Goal: Task Accomplishment & Management: Complete application form

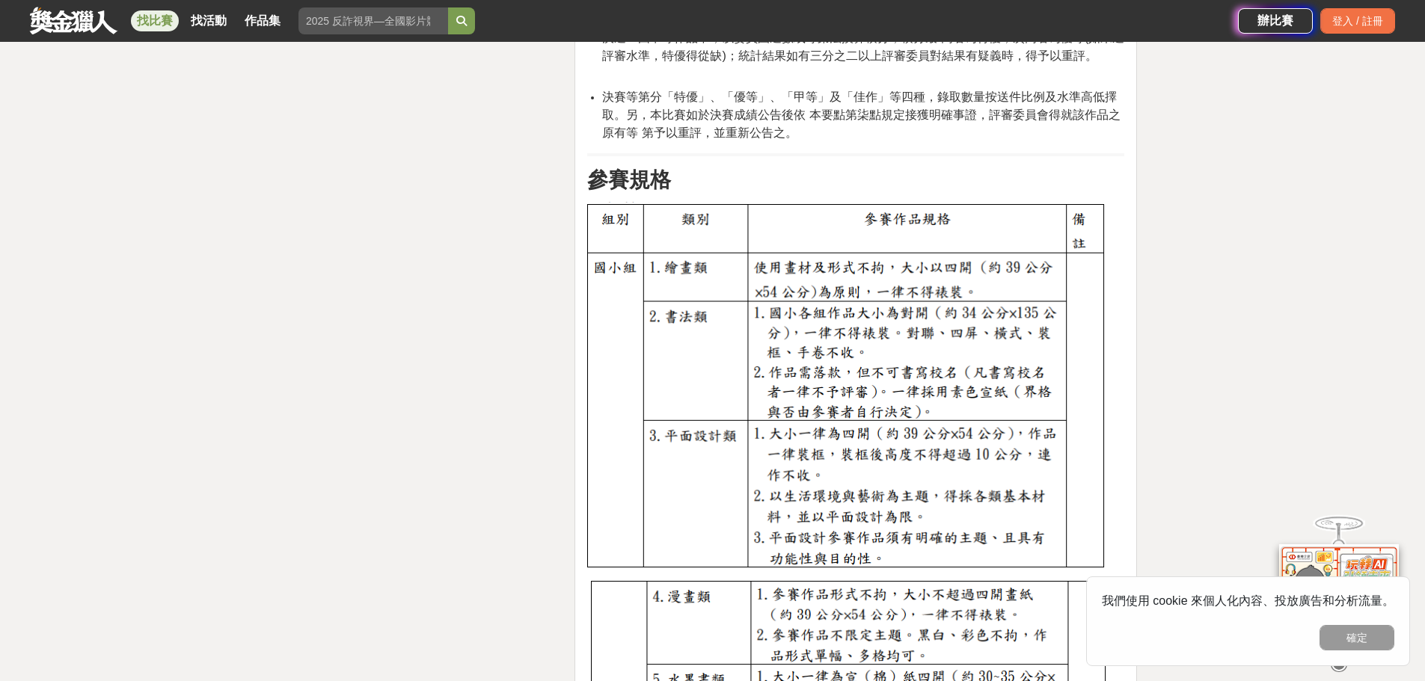
scroll to position [4488, 0]
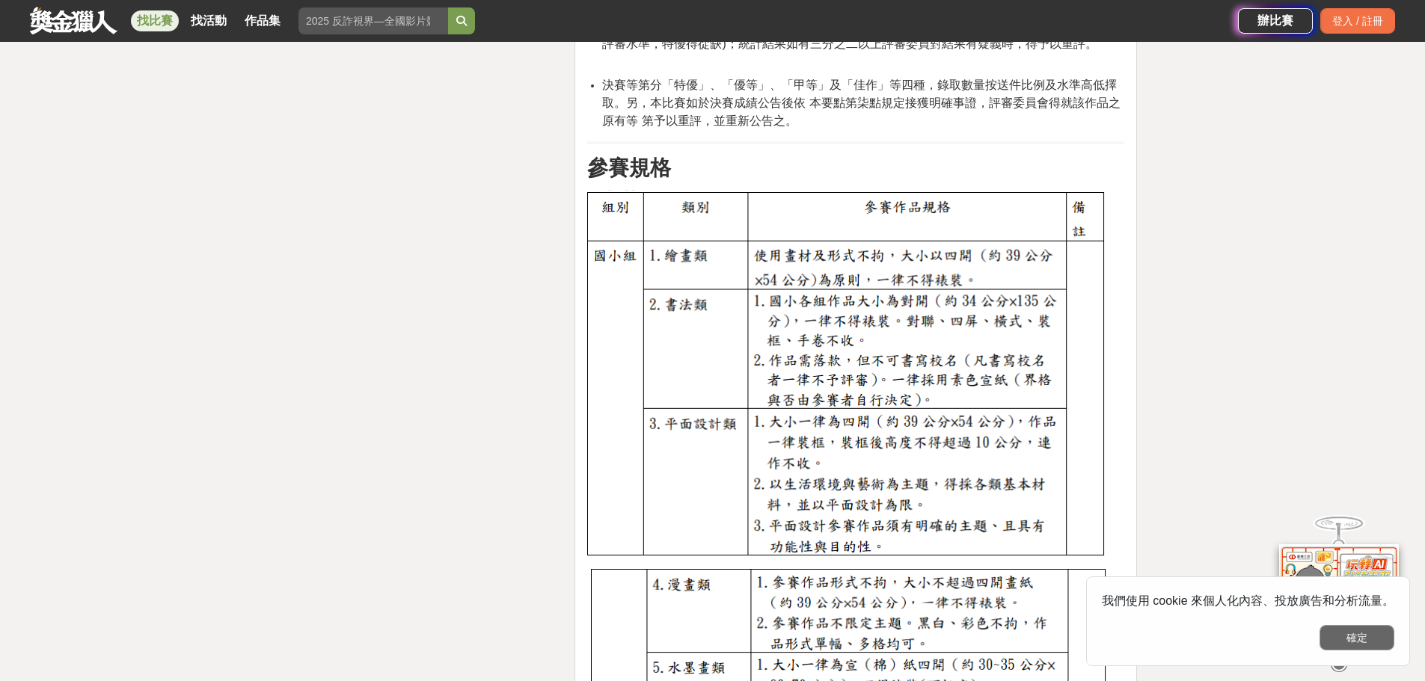
click at [1350, 638] on button "確定" at bounding box center [1356, 637] width 75 height 25
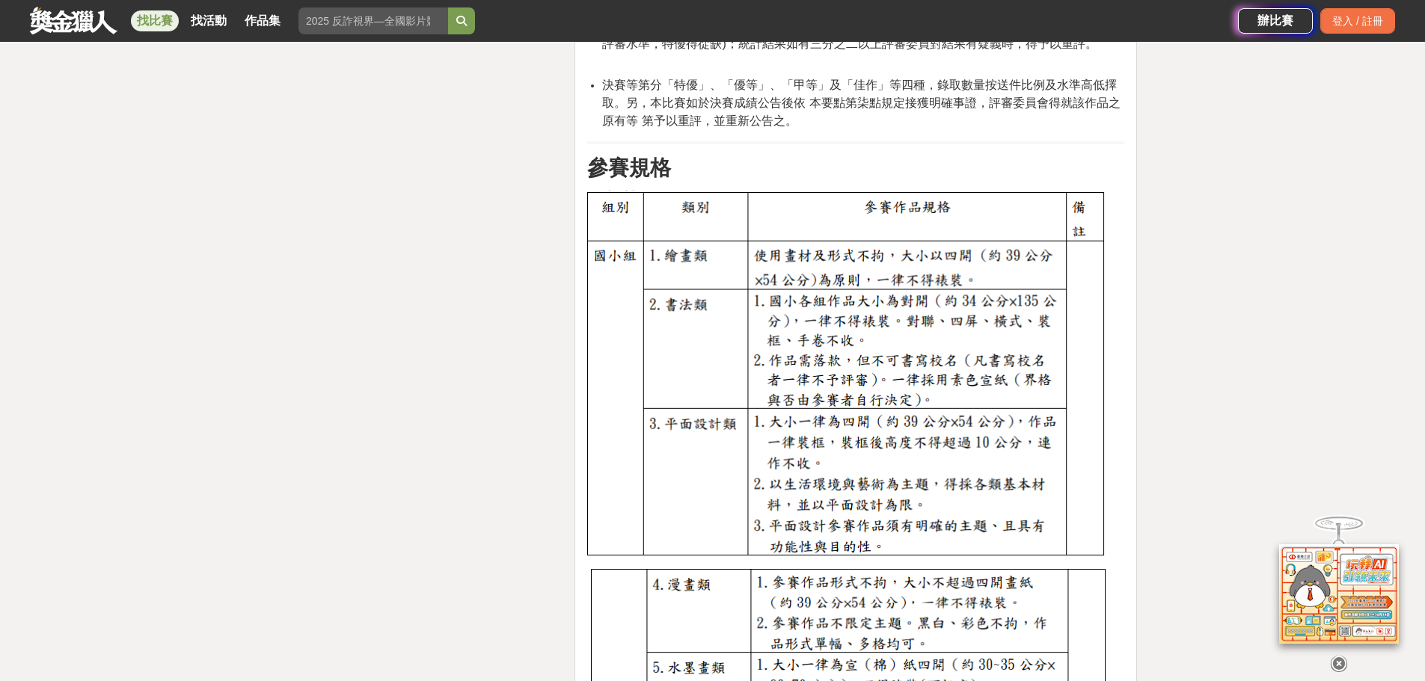
click at [362, 337] on div "時間走期 投稿即將開始 徵件期間 2025-10-20 00:00 至 2025-10-24 23:59 主辦單位 國立臺灣藝術教育館 協辦/執行： 各縣市政…" at bounding box center [425, 199] width 287 height 8544
click at [1196, 285] on div "大家都在看 2025國泰卓越獎助計畫 2025-09-26 17:00 翻玩臺味好乳力-全國短影音創意大募集 2025-09-30 18:00 2025 康寧…" at bounding box center [712, 56] width 1425 height 8941
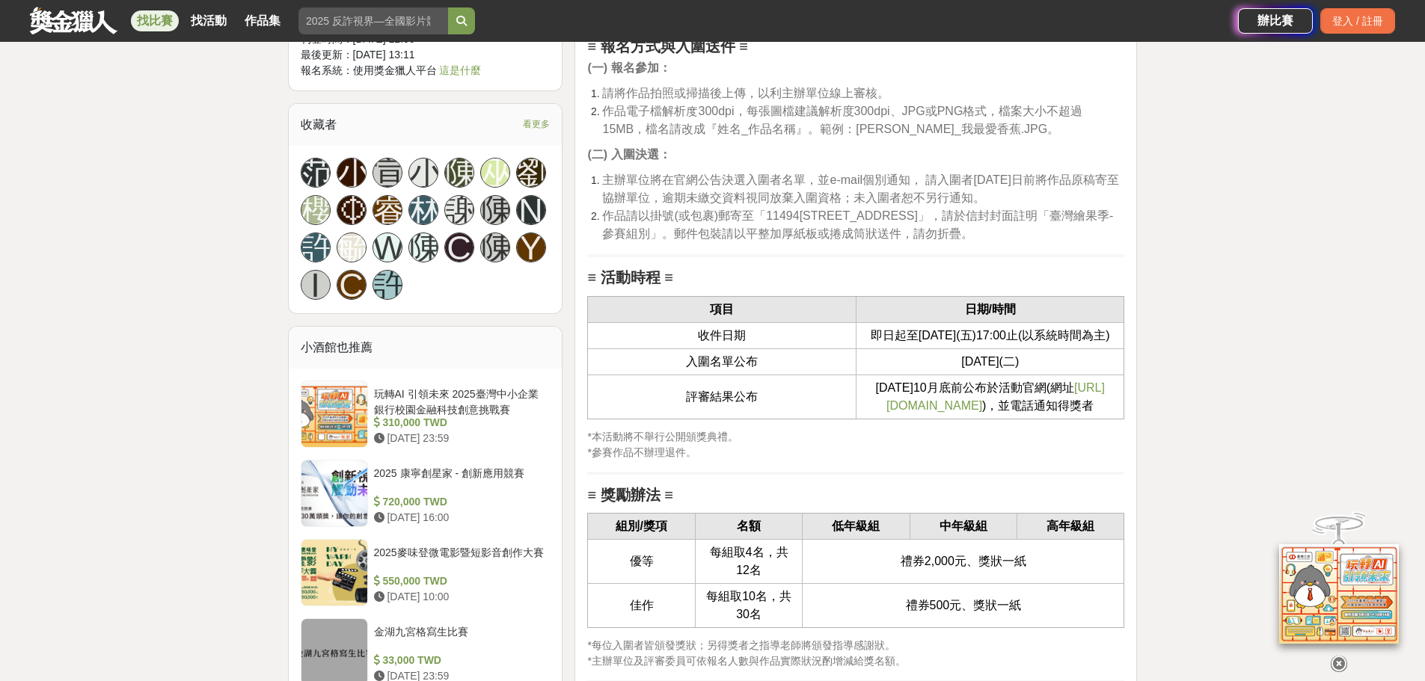
scroll to position [1496, 0]
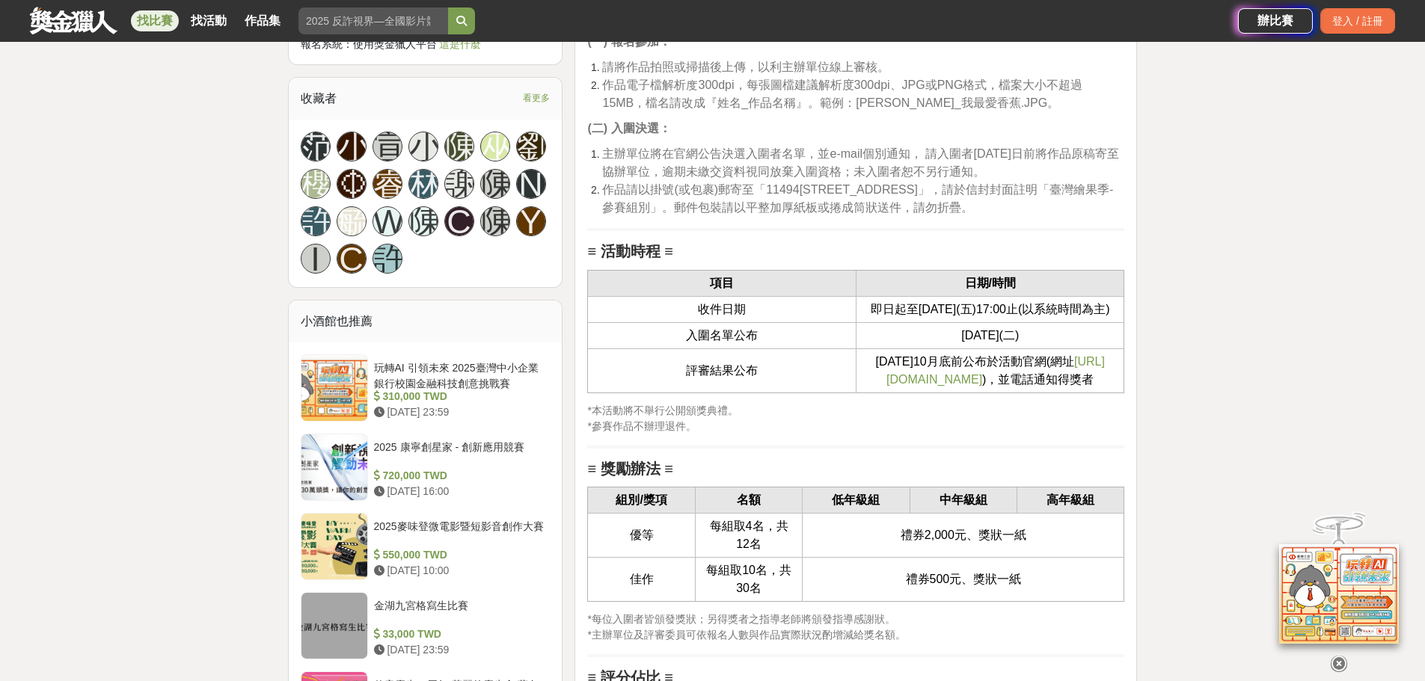
click at [946, 386] on span "[URL][DOMAIN_NAME]" at bounding box center [995, 370] width 218 height 31
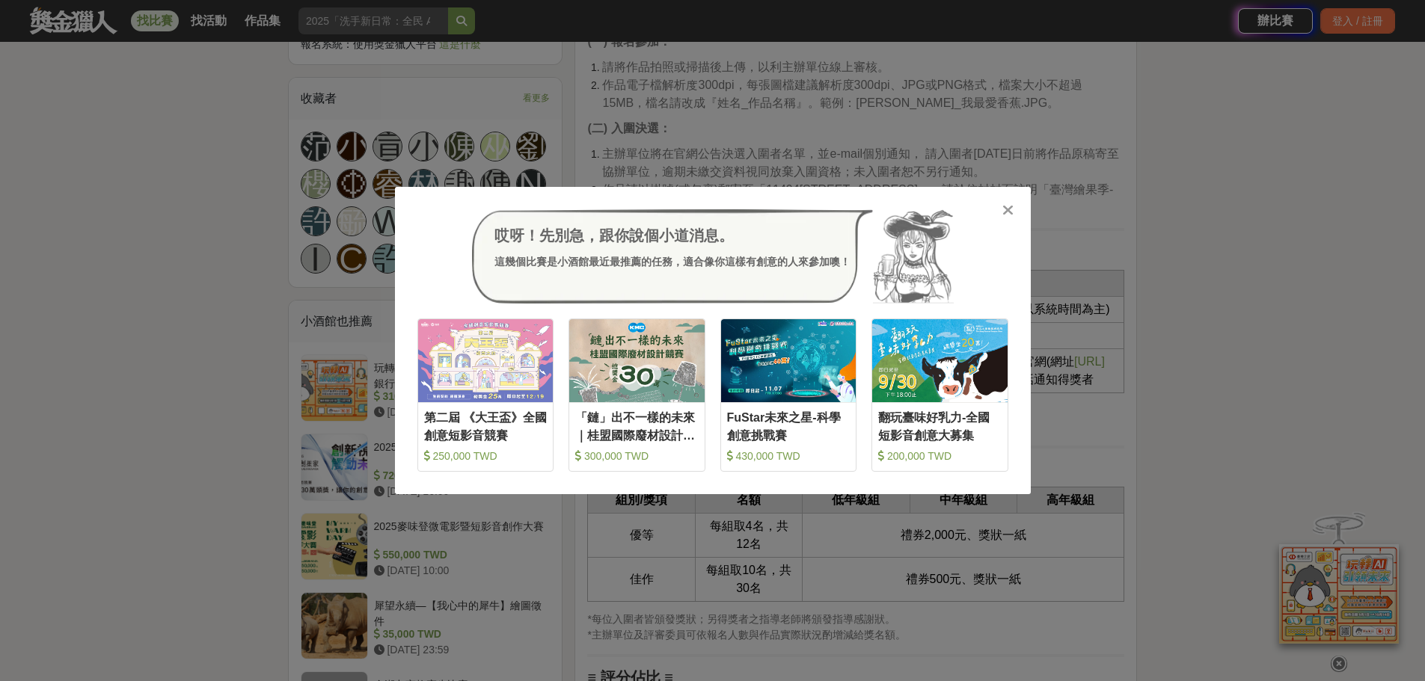
click at [1008, 207] on icon at bounding box center [1007, 210] width 11 height 15
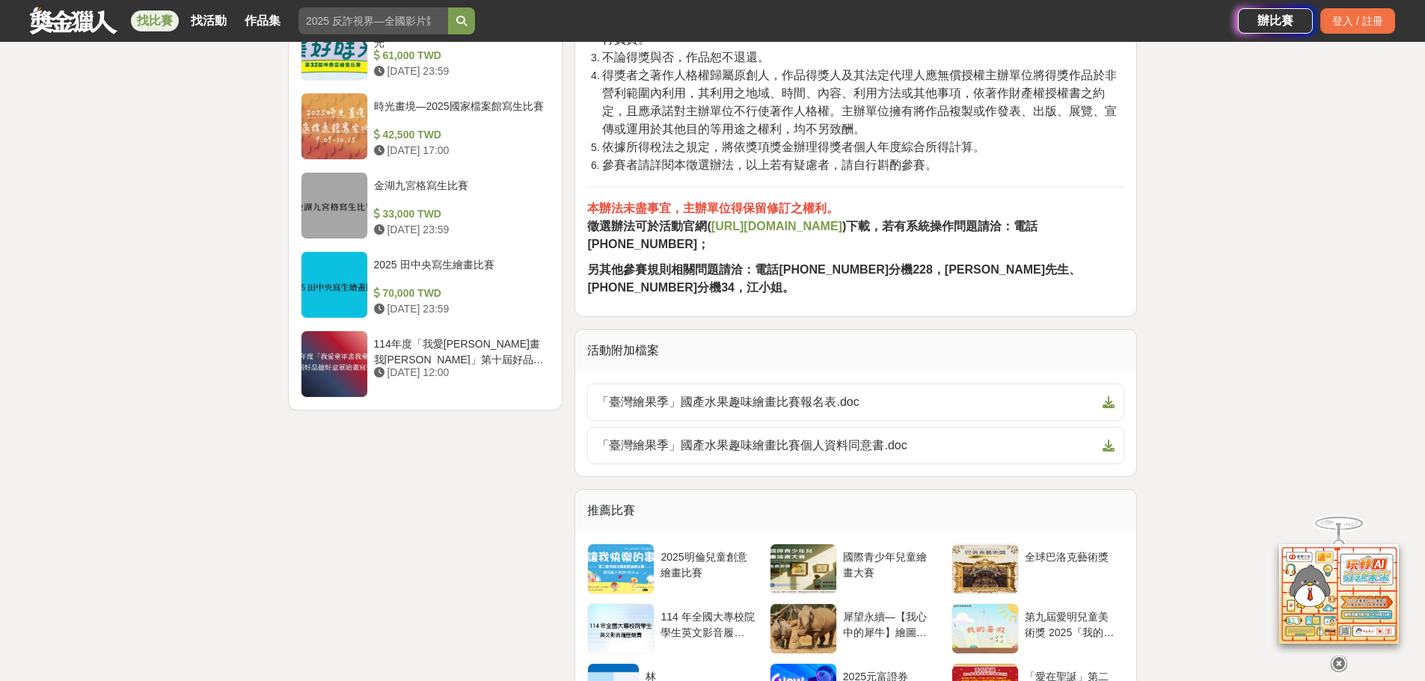
scroll to position [2393, 0]
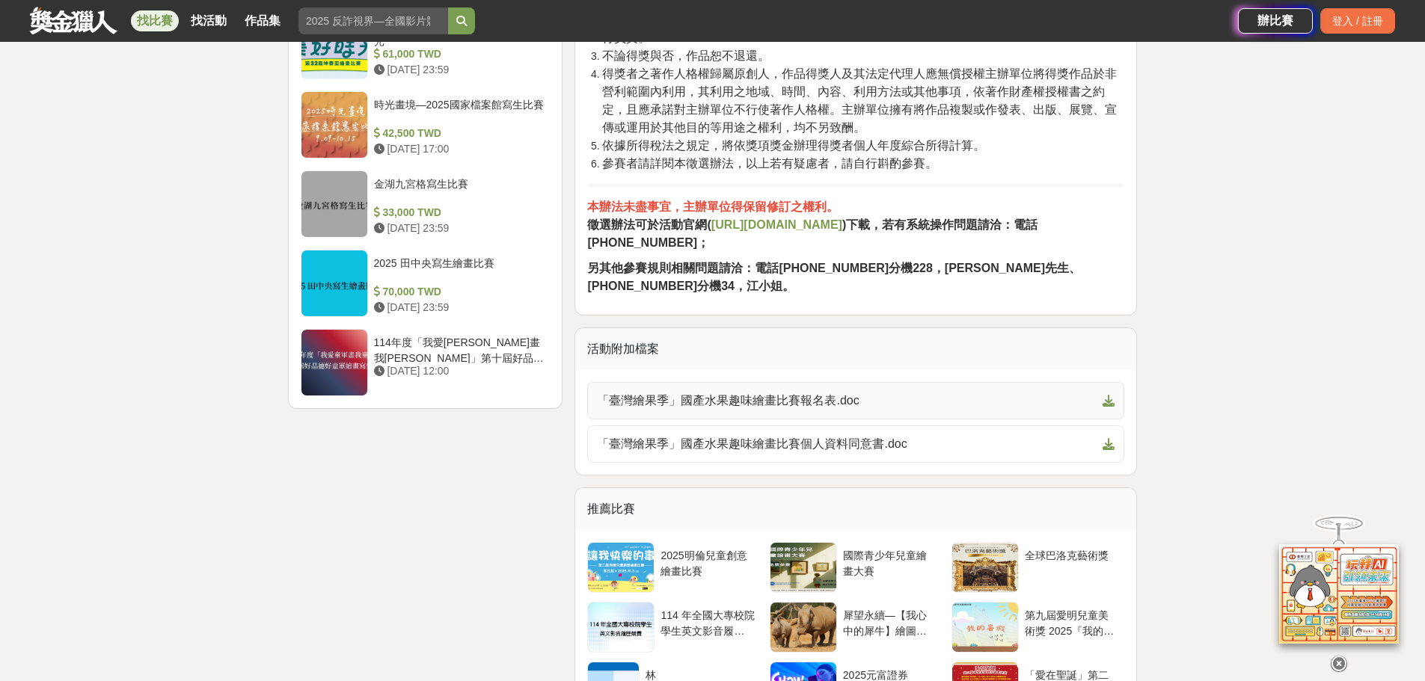
click at [877, 410] on span "「臺灣繪果季」國產水果趣味繪畫比賽報名表.doc" at bounding box center [847, 401] width 500 height 18
click at [953, 453] on span "「臺灣繪果季」國產水果趣味繪畫比賽個人資料同意書.doc" at bounding box center [847, 444] width 500 height 18
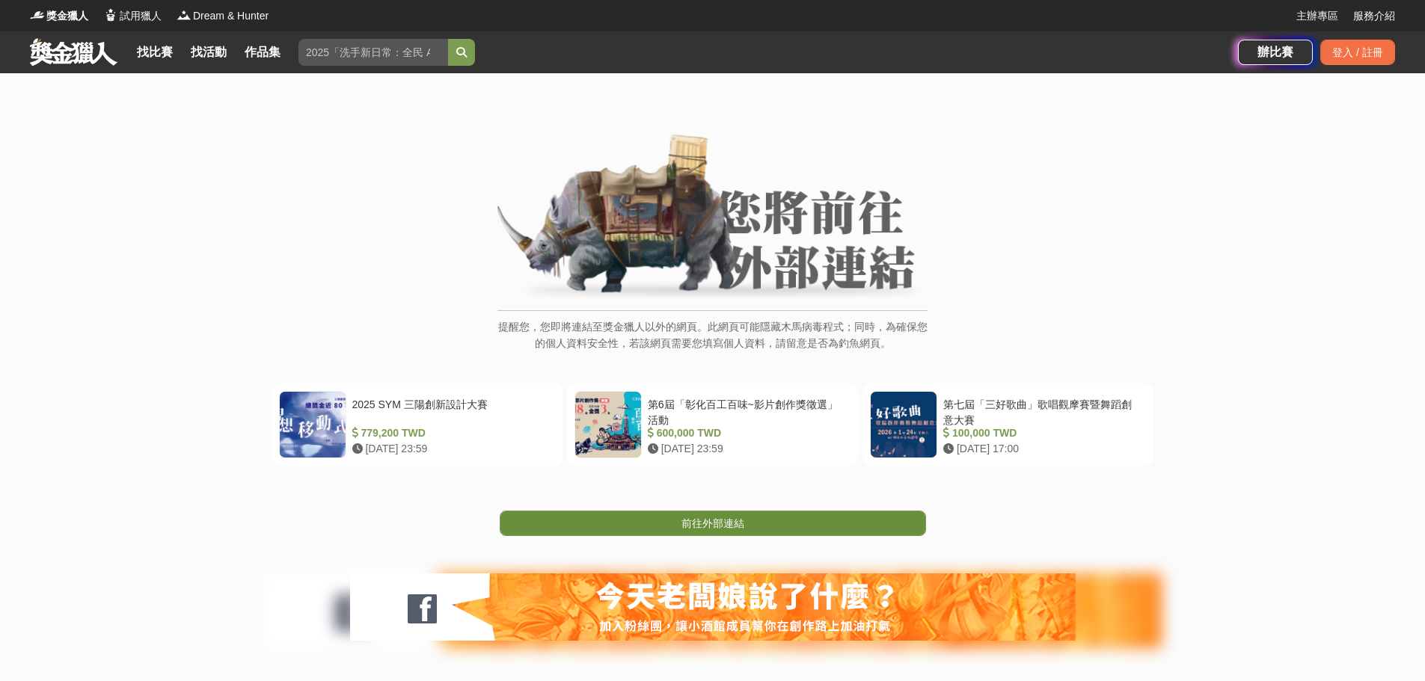
click at [676, 521] on link "前往外部連結" at bounding box center [713, 523] width 426 height 25
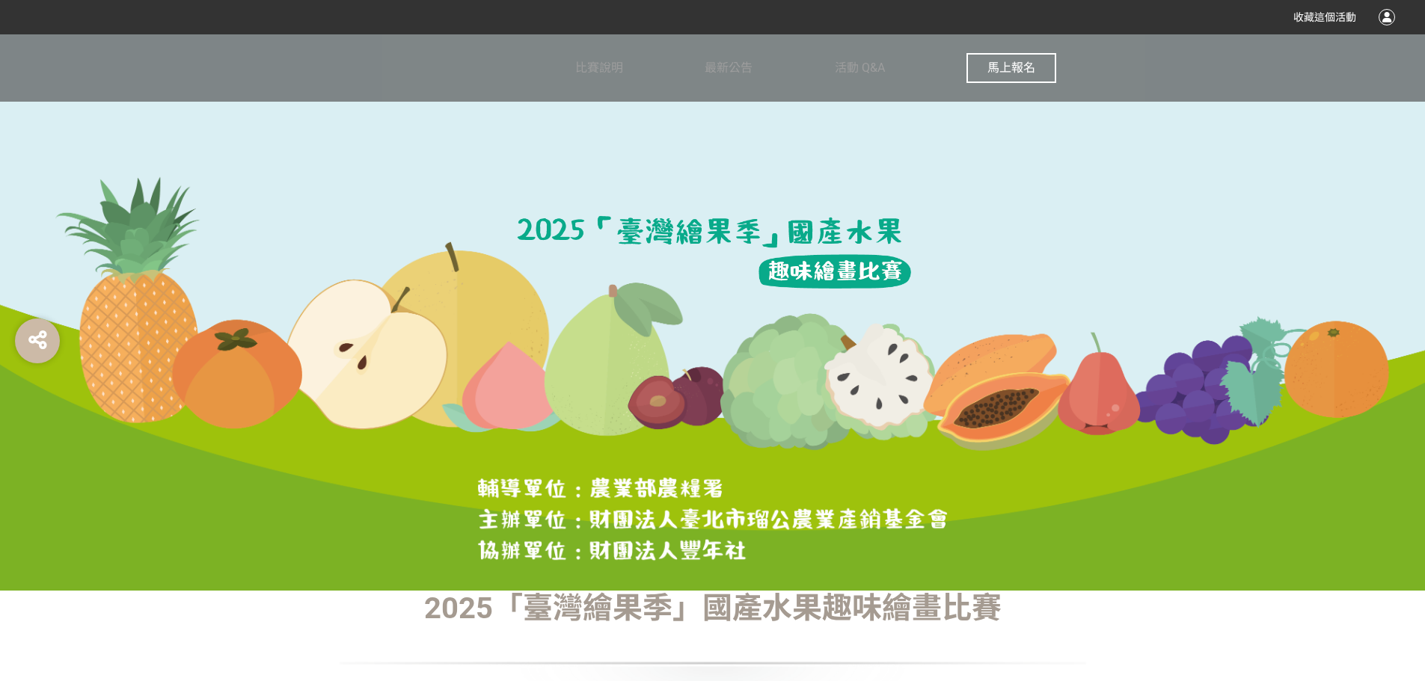
click at [1004, 69] on span "馬上報名" at bounding box center [1011, 68] width 48 height 14
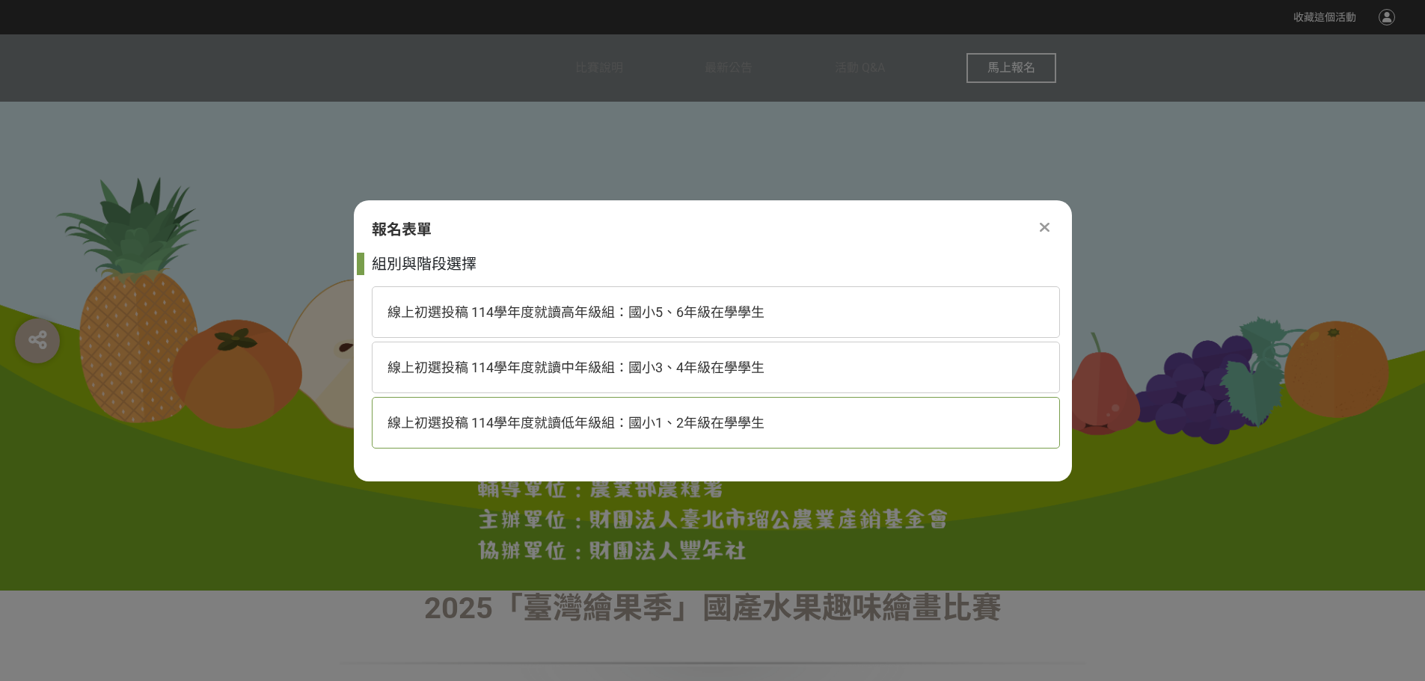
click at [601, 424] on span "線上初選投稿 114學年度就讀低年級組：國小1、2年級在學學生" at bounding box center [575, 423] width 377 height 16
select select "185293:185537"
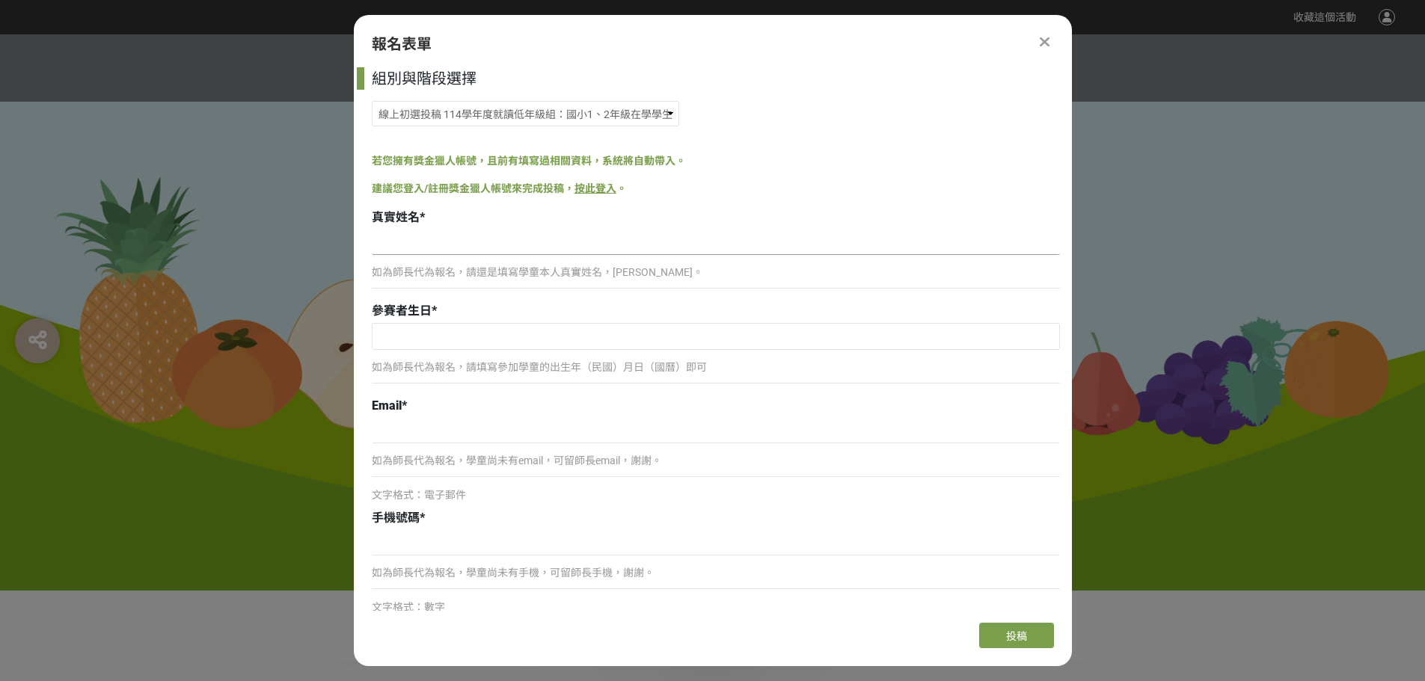
click at [405, 248] on input at bounding box center [716, 242] width 688 height 25
type input "[PERSON_NAME]"
click at [404, 337] on input "text" at bounding box center [715, 336] width 687 height 25
click at [536, 365] on input "2025" at bounding box center [530, 364] width 45 height 17
type input "2018"
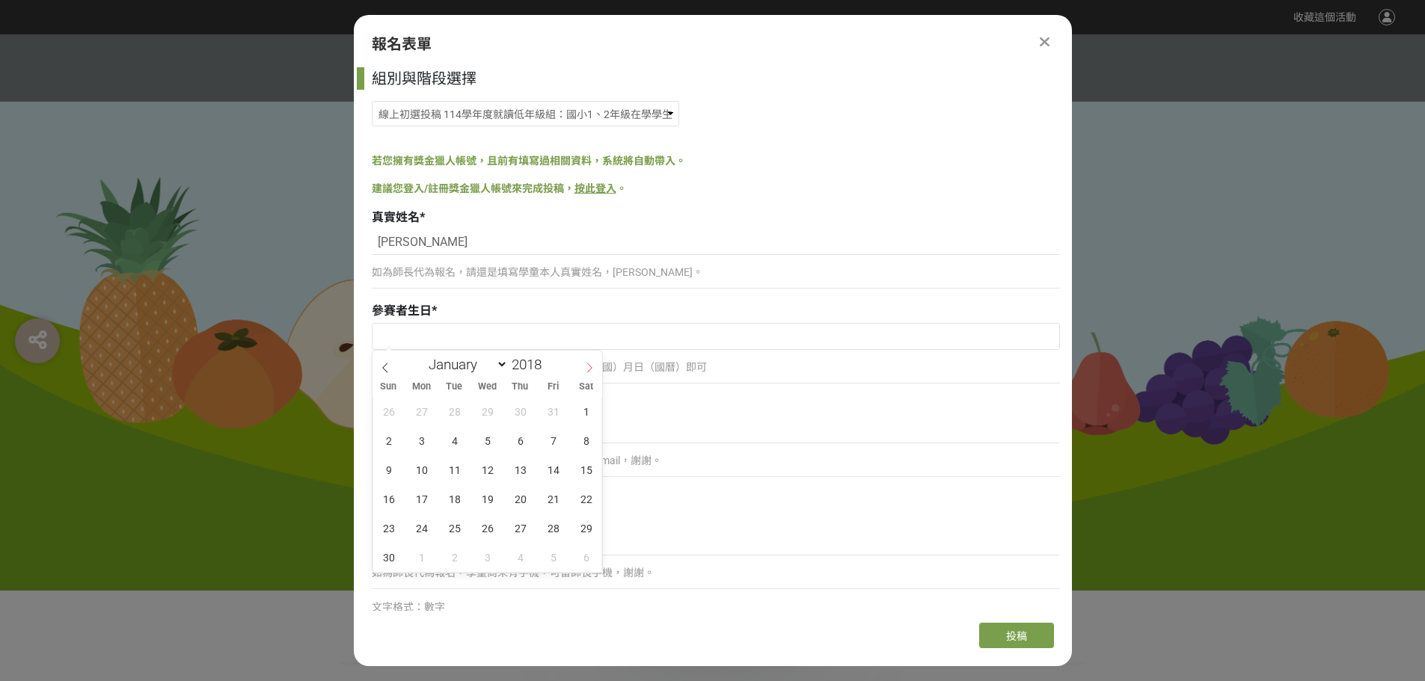
click at [584, 365] on icon at bounding box center [589, 368] width 10 height 10
select select "10"
click at [515, 445] on span "8" at bounding box center [520, 440] width 29 height 29
type input "[DATE]"
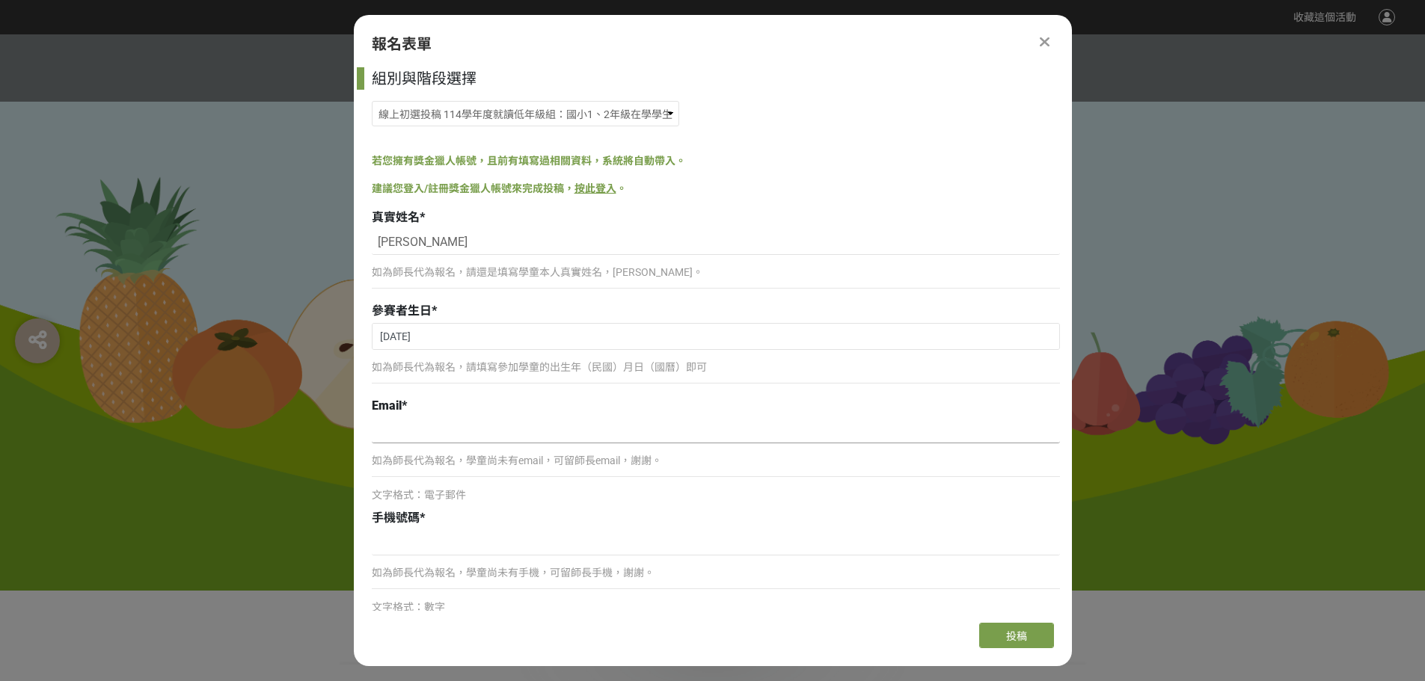
click at [411, 431] on input at bounding box center [716, 430] width 688 height 25
type input "[EMAIL_ADDRESS][DOMAIN_NAME]"
click at [411, 548] on input at bounding box center [716, 542] width 688 height 25
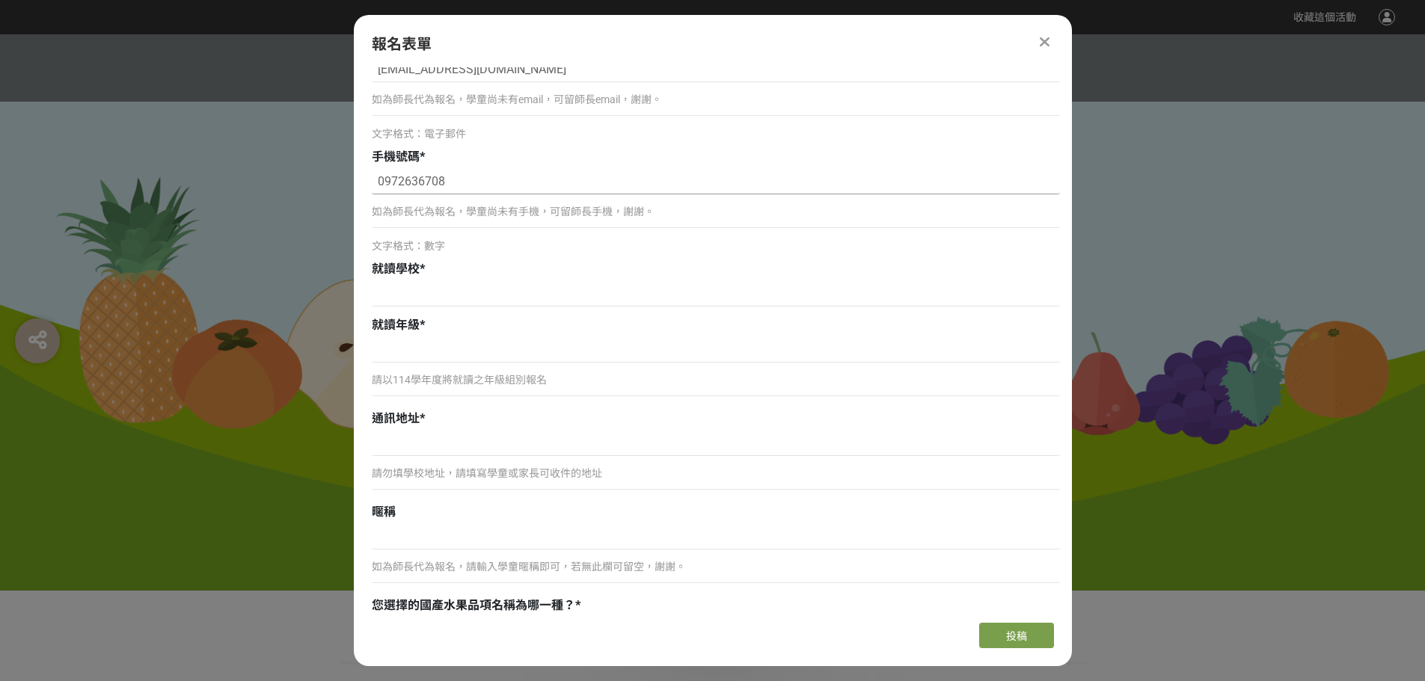
scroll to position [374, 0]
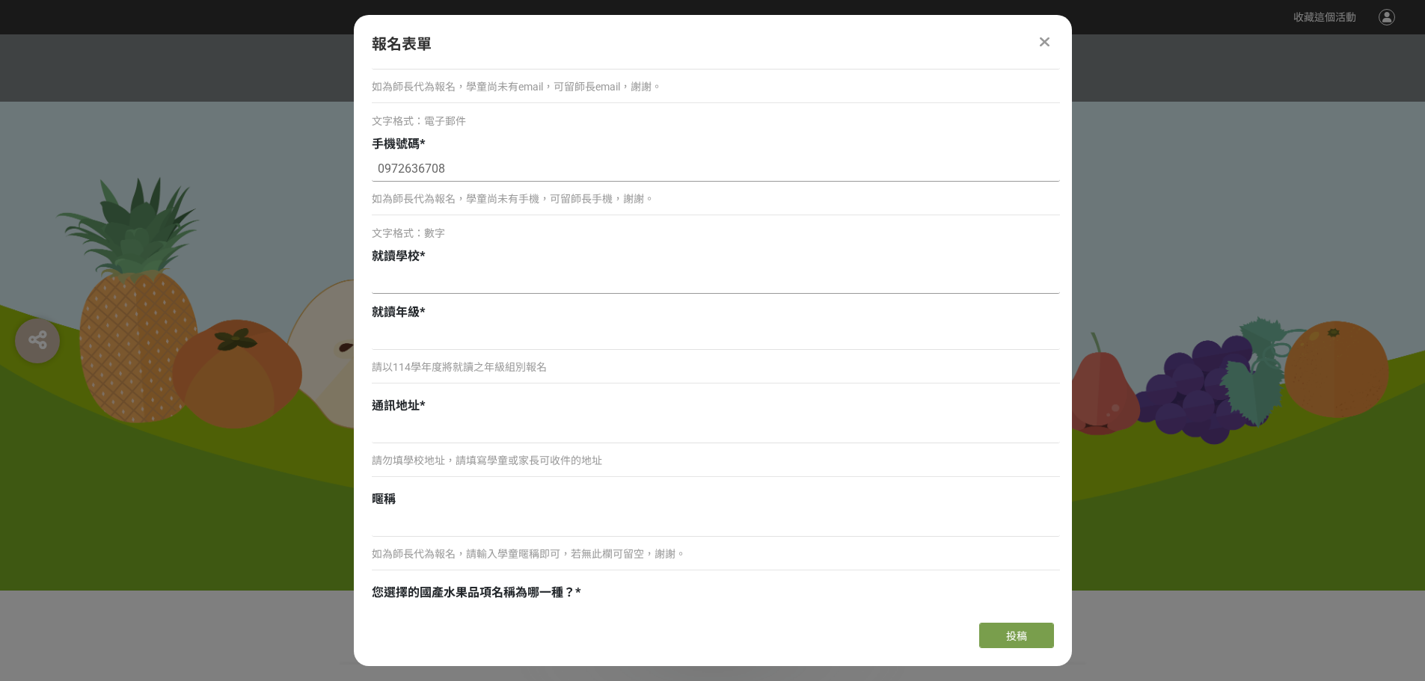
type input "0972636708"
click at [438, 278] on input at bounding box center [716, 281] width 688 height 25
type input "[GEOGRAPHIC_DATA]"
click at [470, 346] on input at bounding box center [716, 337] width 688 height 25
type input "一年級"
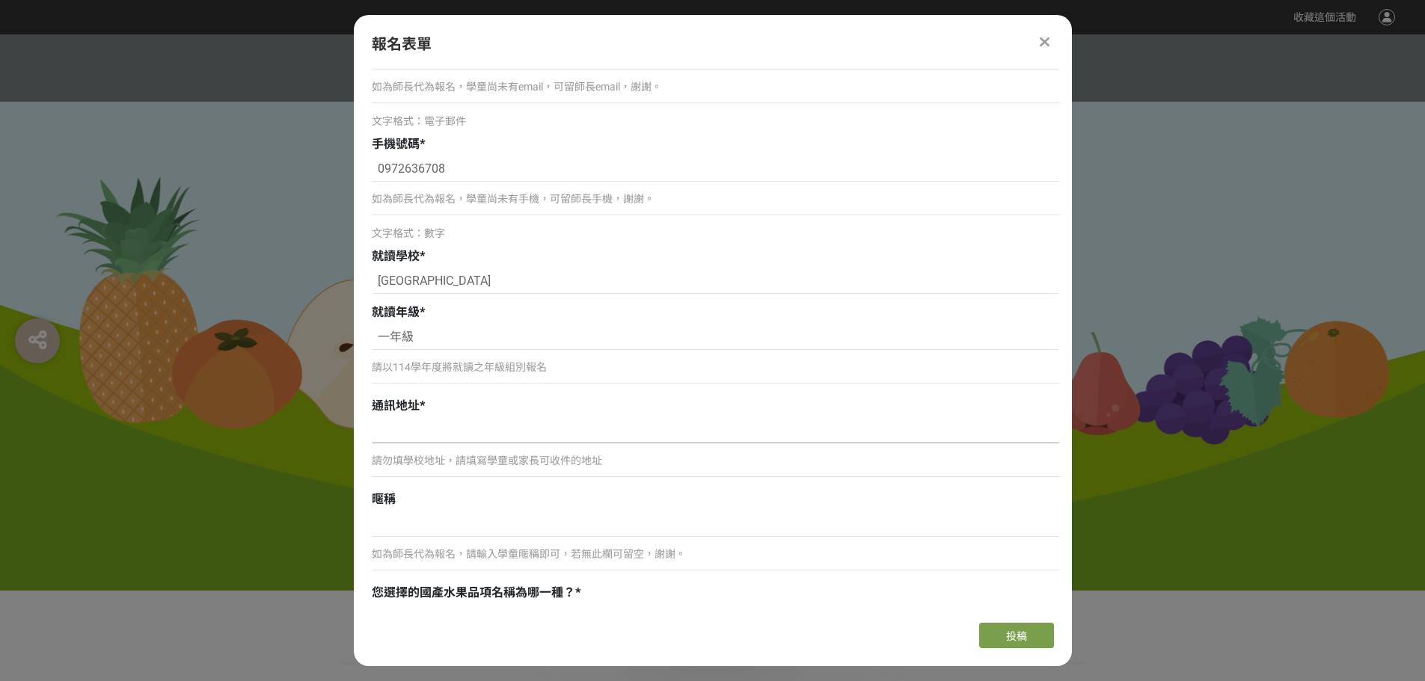
click at [420, 434] on input at bounding box center [716, 430] width 688 height 25
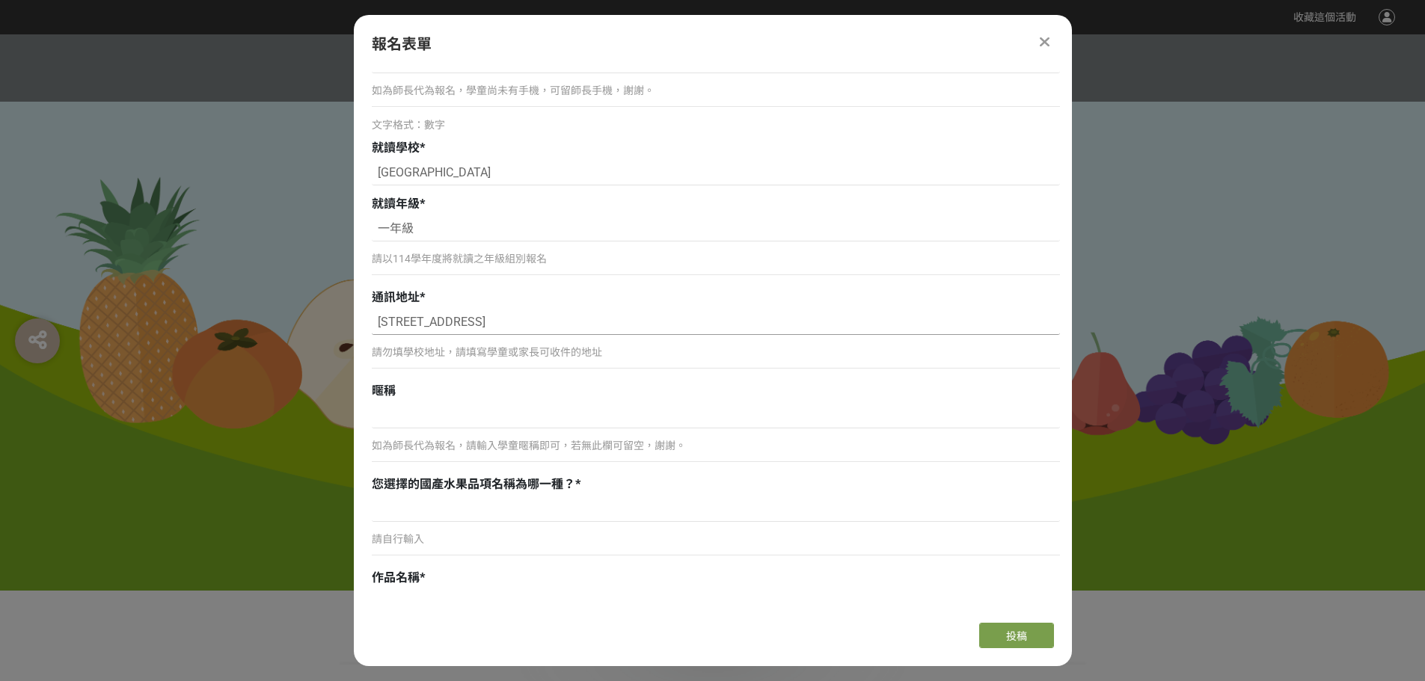
scroll to position [524, 0]
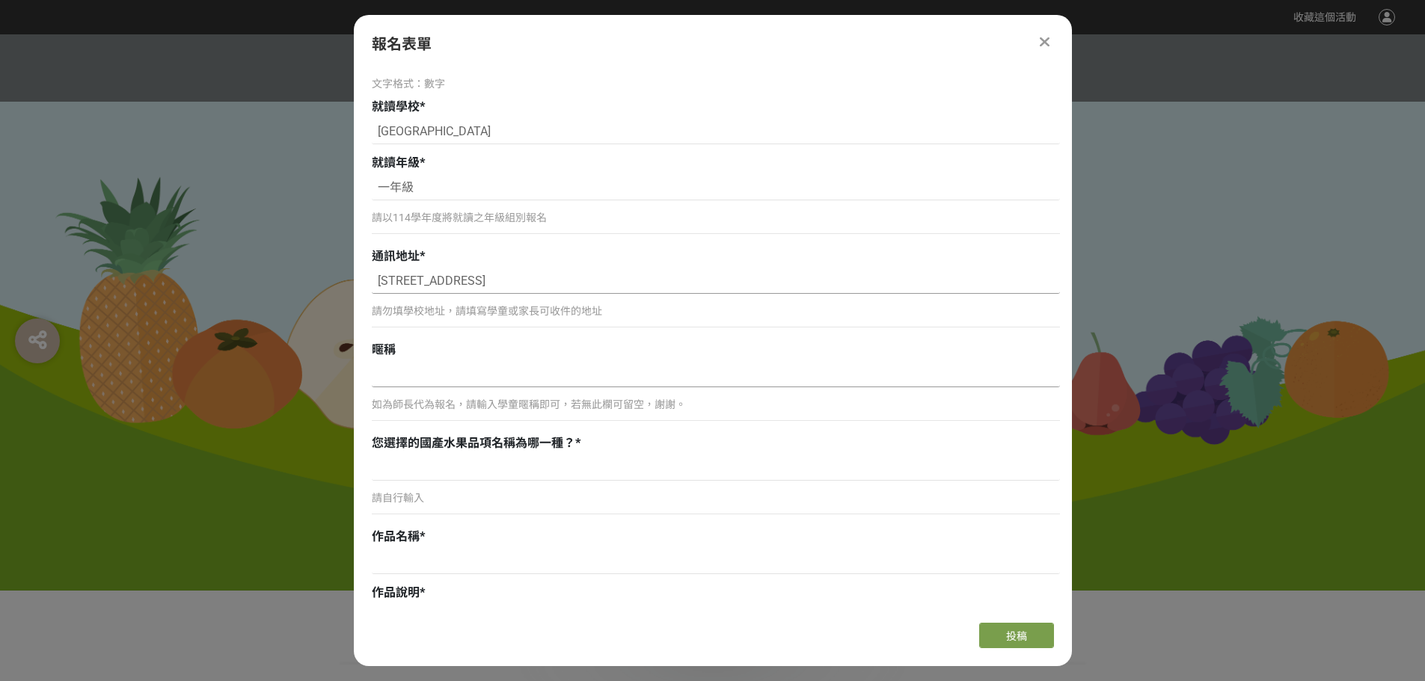
type input "[STREET_ADDRESS]"
click at [396, 377] on input at bounding box center [716, 374] width 688 height 25
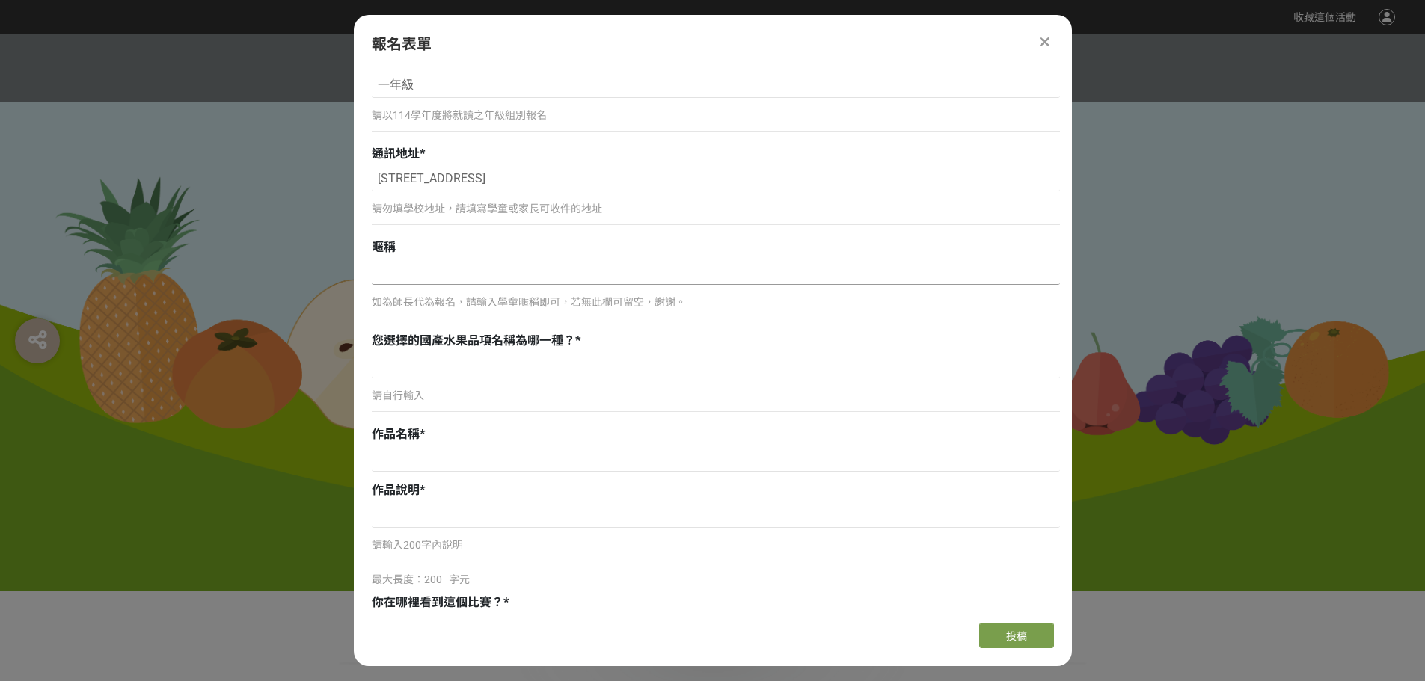
scroll to position [673, 0]
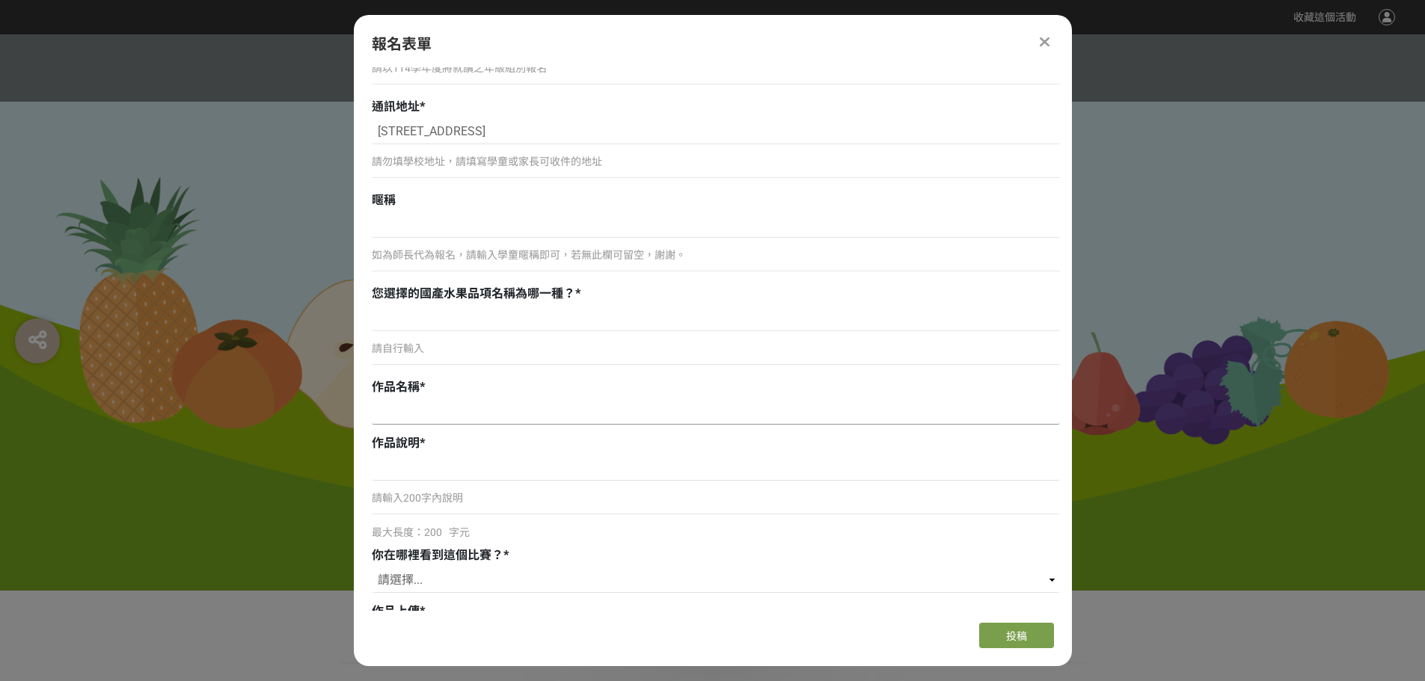
click at [399, 413] on input at bounding box center [716, 411] width 688 height 25
type input "數"
type input "水果狂想曲"
click at [397, 349] on p "請自行輸入" at bounding box center [716, 349] width 688 height 16
click at [387, 345] on p "請自行輸入" at bounding box center [716, 349] width 688 height 16
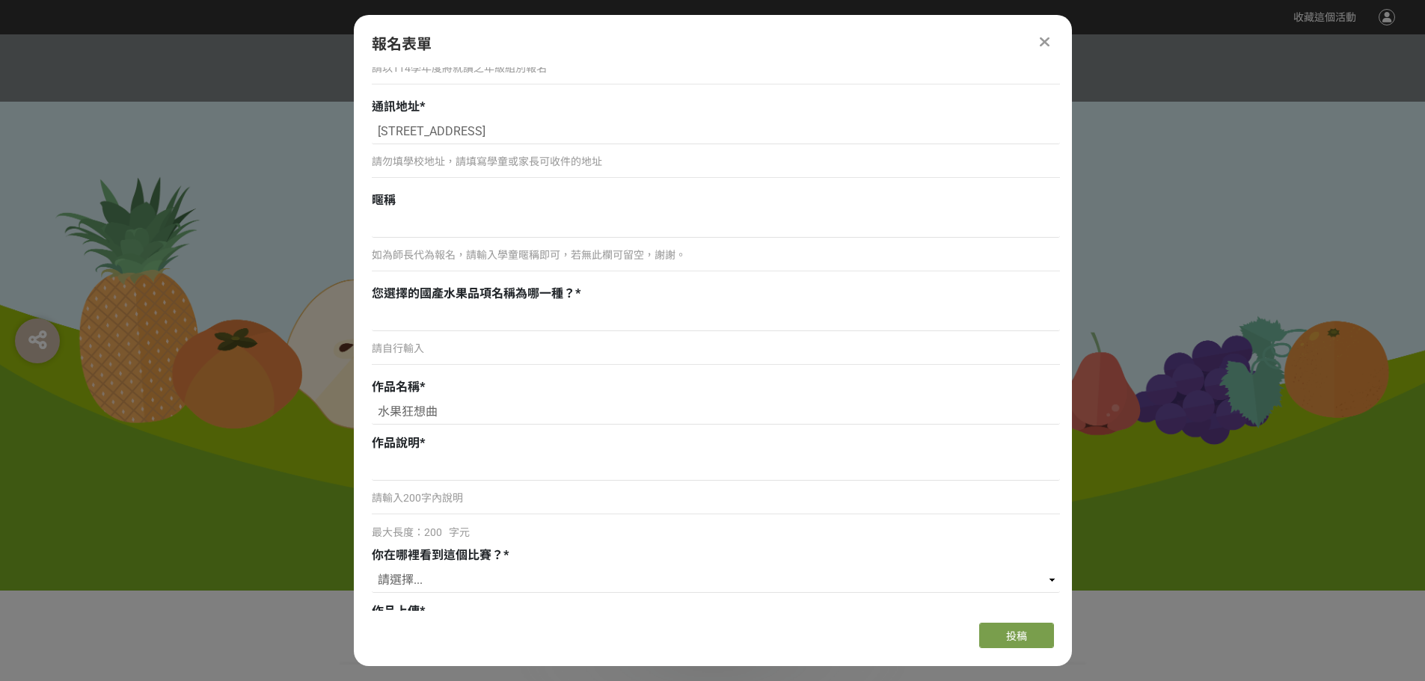
drag, startPoint x: 372, startPoint y: 350, endPoint x: 364, endPoint y: 350, distance: 8.2
click at [364, 350] on div "組別與階段選擇 線上初選投稿 114學年度就讀高年級組：國小5、6年級在學學生 線上初選投稿 114學年度就讀中年級組：國小3、4年級在學學生 線上初選投稿 …" at bounding box center [713, 339] width 718 height 544
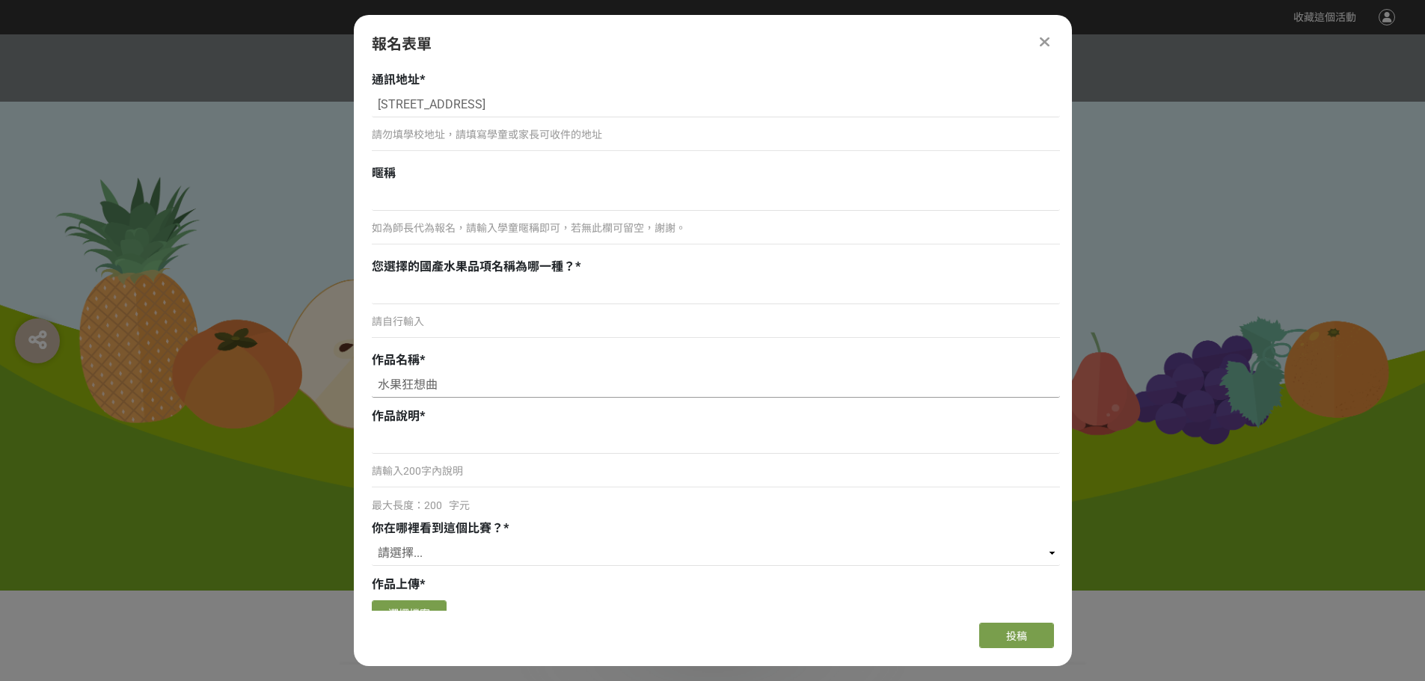
scroll to position [625, 0]
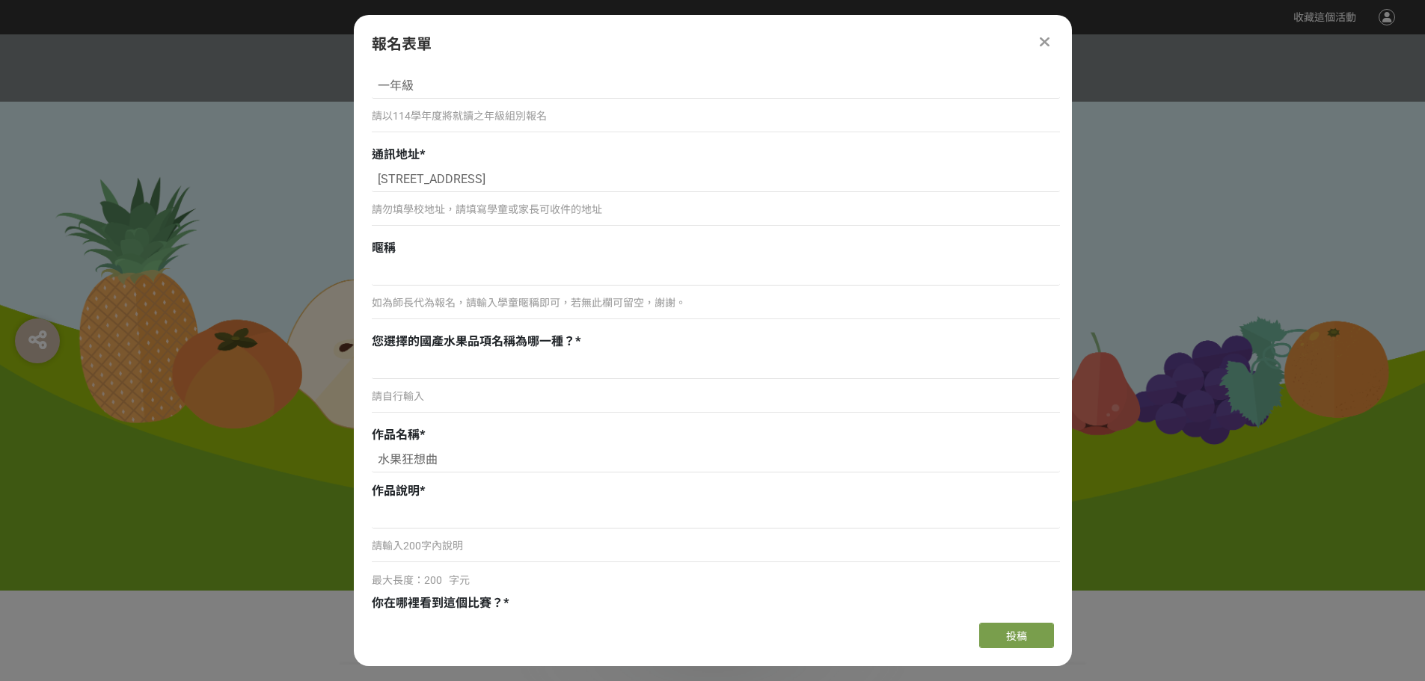
click at [408, 393] on p "請自行輸入" at bounding box center [716, 397] width 688 height 16
click at [406, 361] on input at bounding box center [716, 366] width 688 height 25
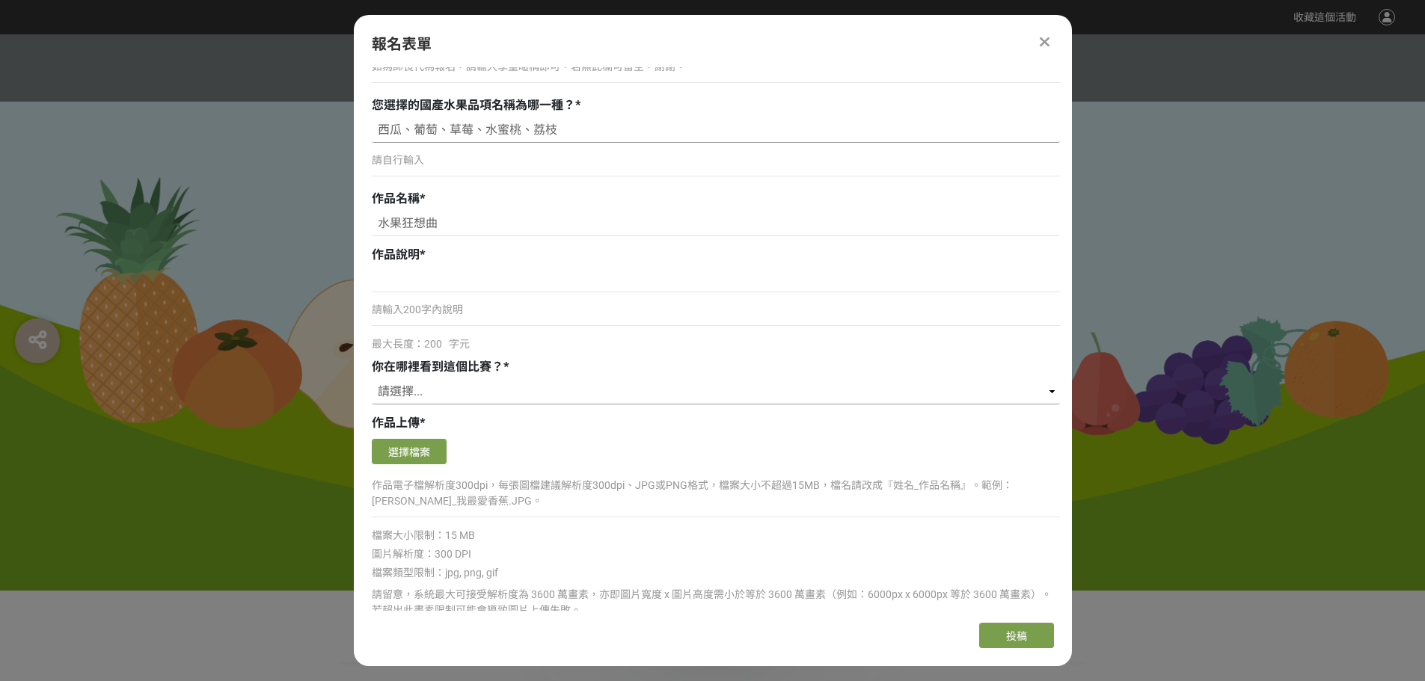
scroll to position [924, 0]
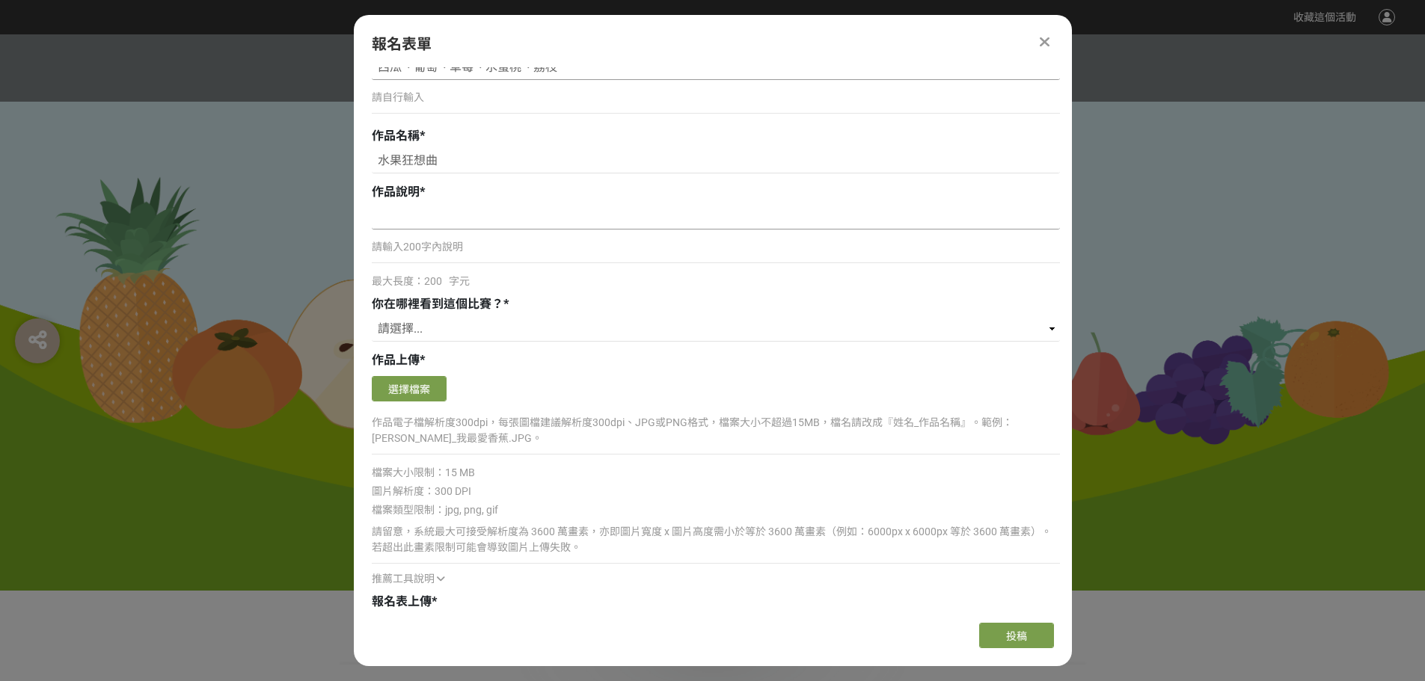
type input "西瓜、葡萄、草莓、水蜜桃、荔枝"
click at [418, 220] on input at bounding box center [716, 216] width 688 height 25
type input "我"
drag, startPoint x: 451, startPoint y: 217, endPoint x: 310, endPoint y: 217, distance: 140.6
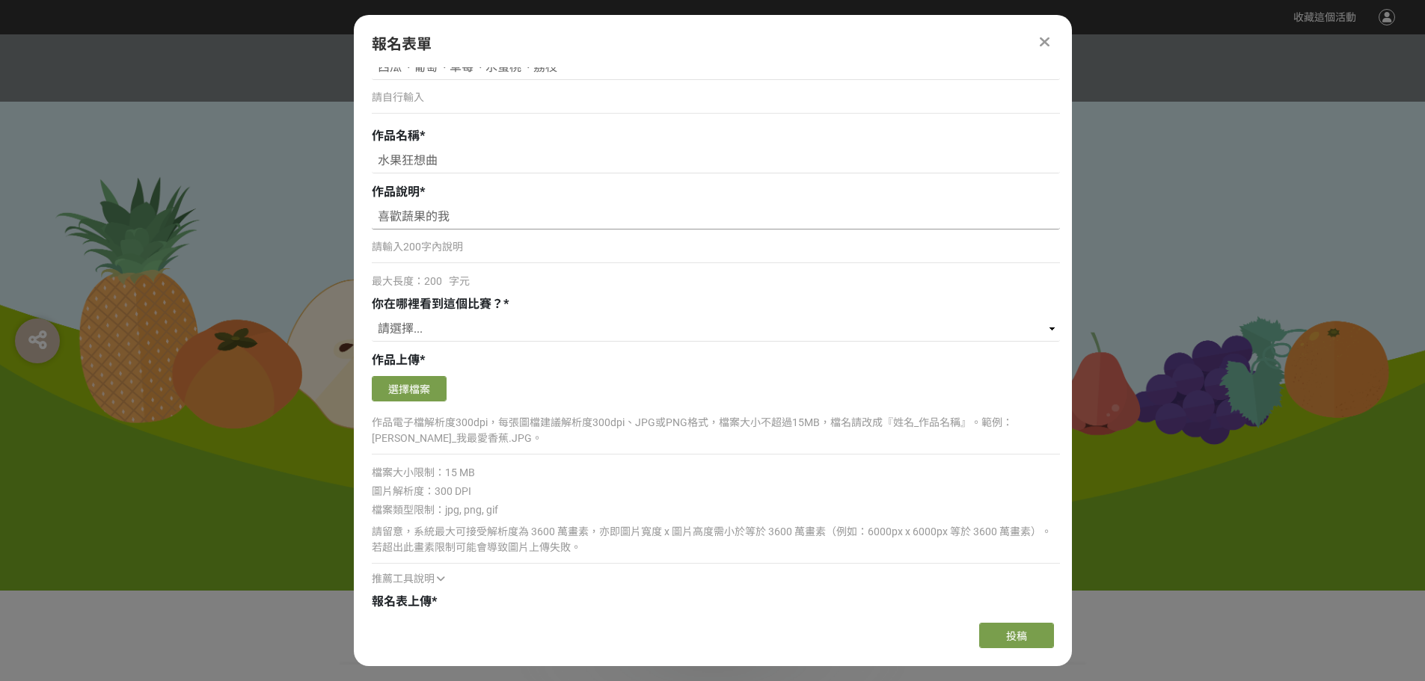
paste input "我的畫作《水果狂想曲》裡有很多不同的水果，它們像在跳舞一樣，快樂地旋轉。蘋果、香蕉、橙子、葡萄都在畫裡發出自己的音樂，像是一首美麗的樂曲。我想表達水果不僅好吃…"
click at [438, 215] on input "我的畫作《水果狂想曲》裡有很多不同的水果，它們像在跳舞一樣，快樂地旋轉。蘋果、香蕉、橙子、葡萄都在畫裡發出自己的音樂，像是一首美麗的樂曲。我想表達水果不僅好吃…" at bounding box center [716, 216] width 688 height 25
type input "《水果狂想曲》裡有很多不同的水果和蔬菜，它們快樂地玩耍、嬉鬧。西瓜、葡萄、草莓、水蜜桃、荔枝在畫裡擺出自己的姿勢，像是一場爭奇鬥豔的伸展舞台秀。我想表達水果不…"
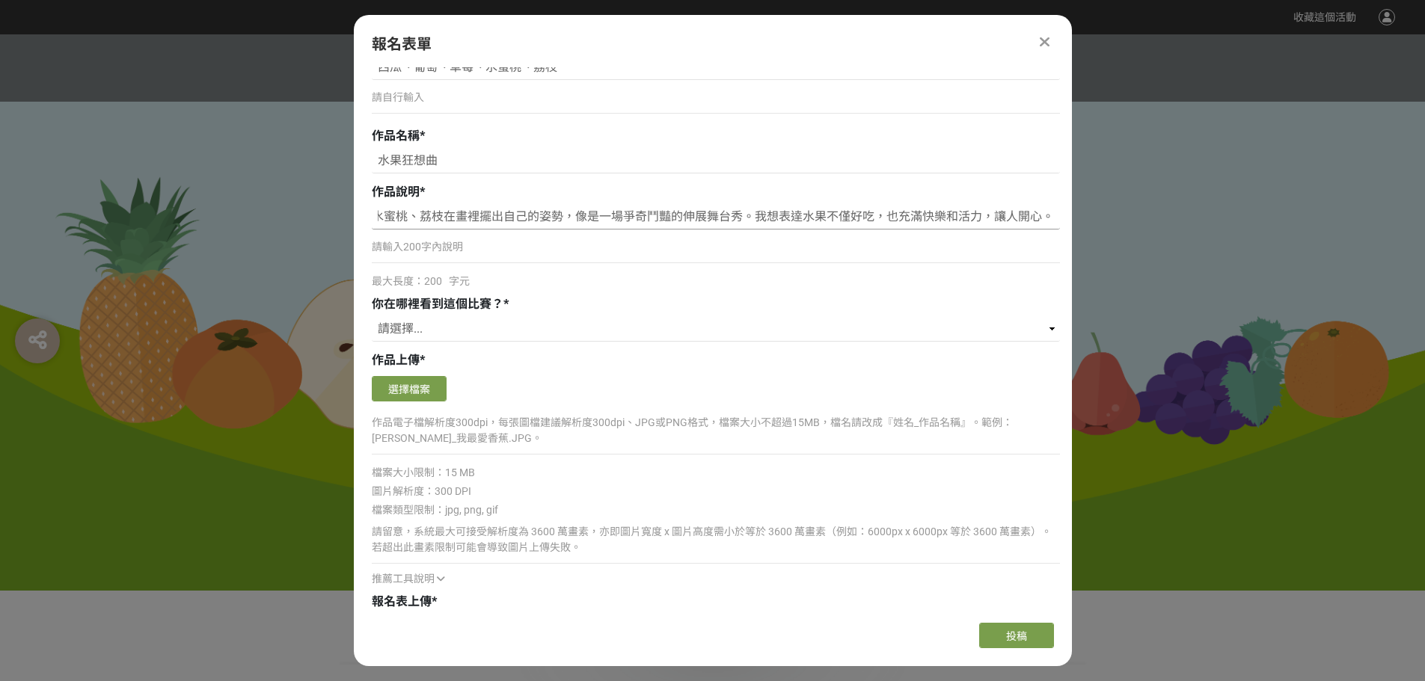
scroll to position [0, 0]
paste input "《水果狂想曲》裡有許多水果和蔬菜，它們快樂地玩耍、嬉鬧。西瓜、葡萄、草莓、水蜜桃、荔枝等水果在畫裡擺出不同的姿勢，像是一場爭奇鬥豔的舞台秀。我想表達水果不僅好…"
click at [420, 217] on input "《水果狂想曲》裡有許多水果和蔬菜，它們快樂地玩耍、嬉鬧。西瓜、葡萄、草莓、水蜜桃、荔枝等水果在畫裡擺出不同的姿勢，像是一場爭奇鬥豔的舞台秀。我想表達水果不僅好…" at bounding box center [716, 216] width 688 height 25
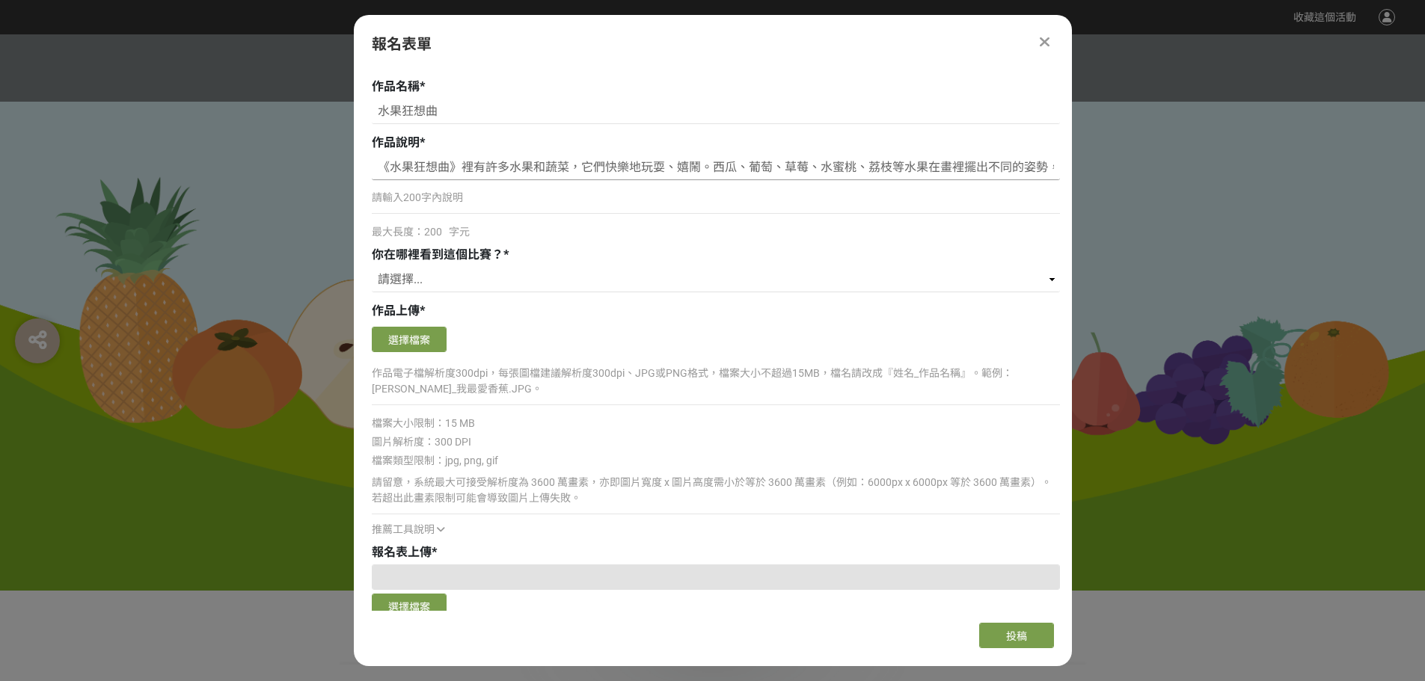
scroll to position [999, 0]
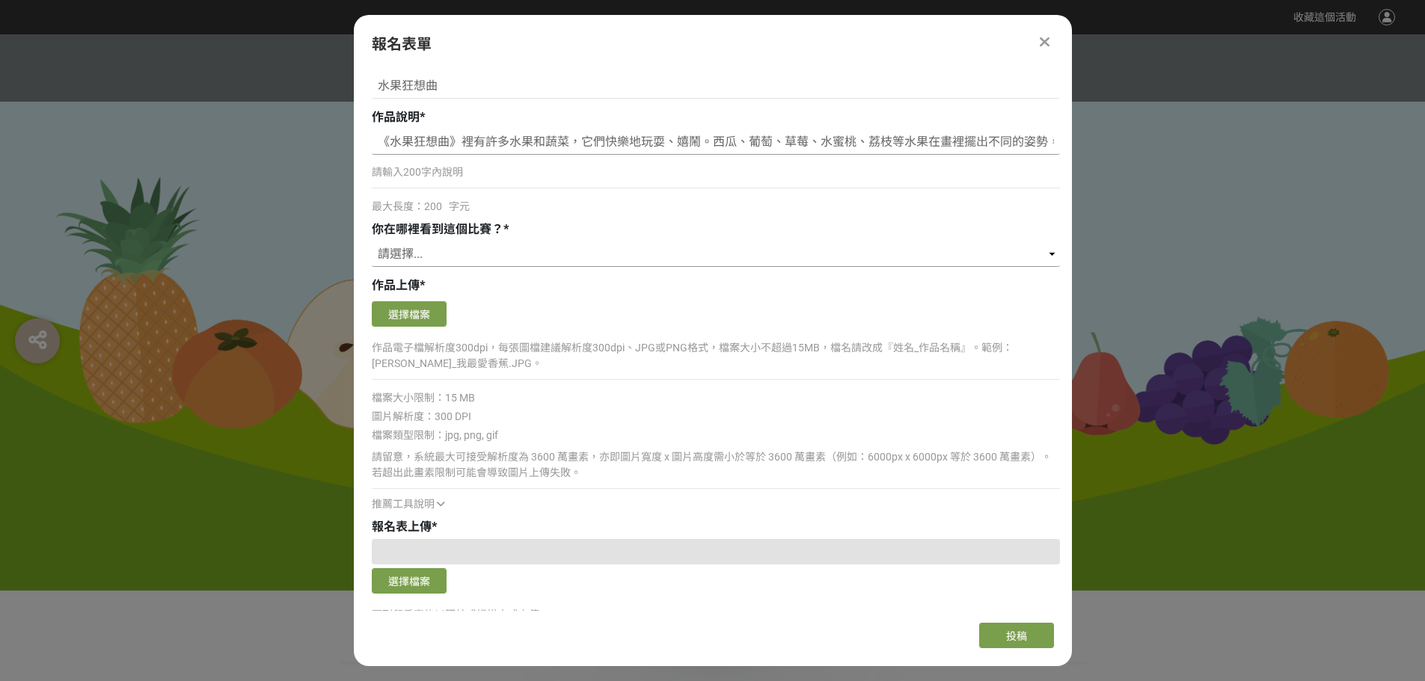
type input "《水果狂想曲》裡有許多水果和蔬菜，它們快樂地玩耍、嬉鬧。西瓜、葡萄、草莓、水蜜桃、荔枝等水果在畫裡擺出不同的姿勢，像是一場爭奇鬥豔的舞台秀。我想表達水果不僅好…"
click at [433, 251] on select "請選擇... 獎金獵人網站 Facebook / Instagram 校園講座 / 老師系上推薦 電子郵件 海報 其他" at bounding box center [716, 254] width 688 height 25
select select "校園講座 / 老師系上推薦"
click at [372, 242] on select "請選擇... 獎金獵人網站 Facebook / Instagram 校園講座 / 老師系上推薦 電子郵件 海報 其他" at bounding box center [716, 254] width 688 height 25
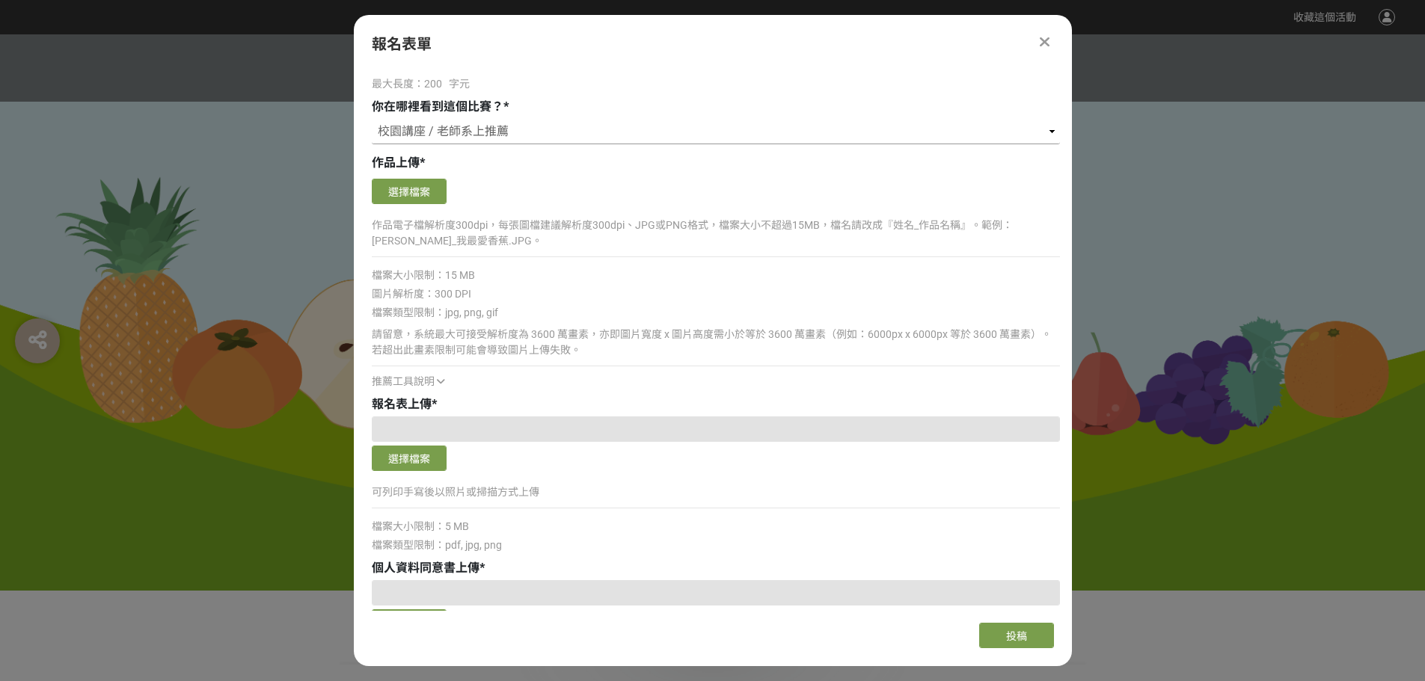
scroll to position [673, 0]
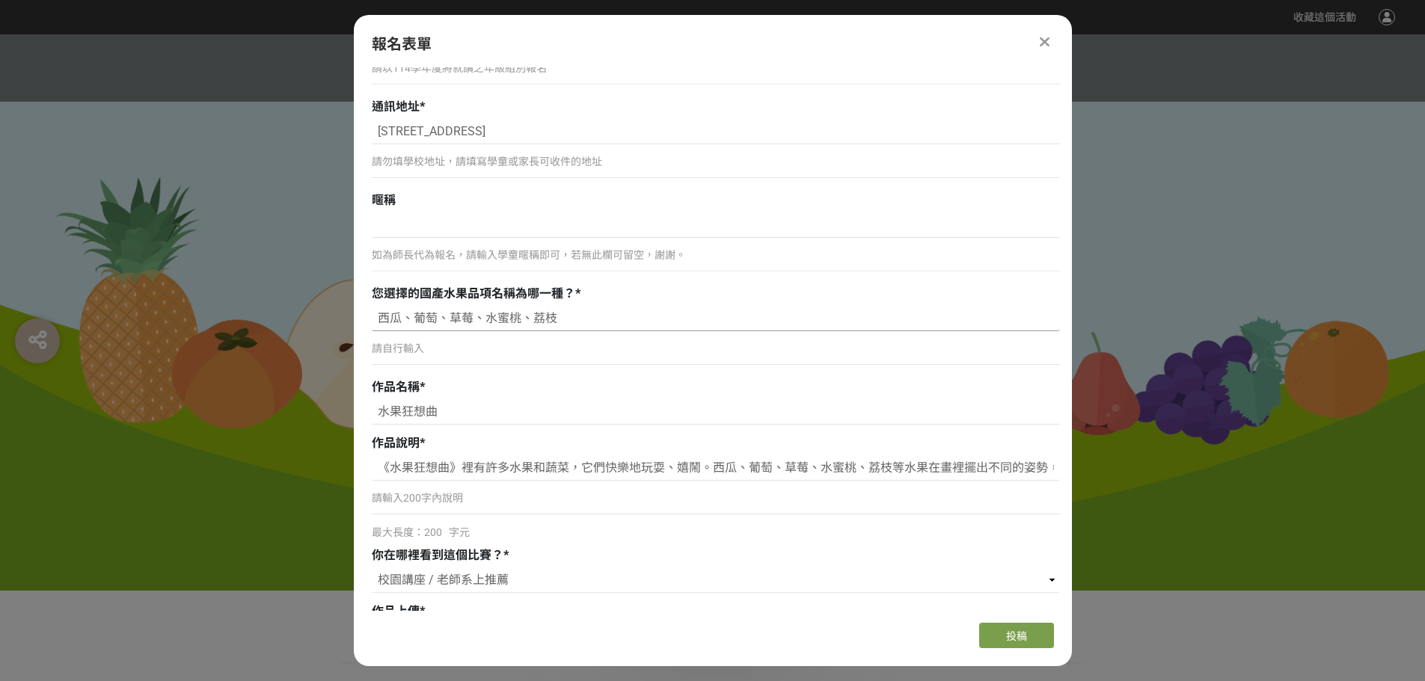
drag, startPoint x: 464, startPoint y: 320, endPoint x: 319, endPoint y: 316, distance: 145.9
drag, startPoint x: 379, startPoint y: 470, endPoint x: 1166, endPoint y: 489, distance: 787.1
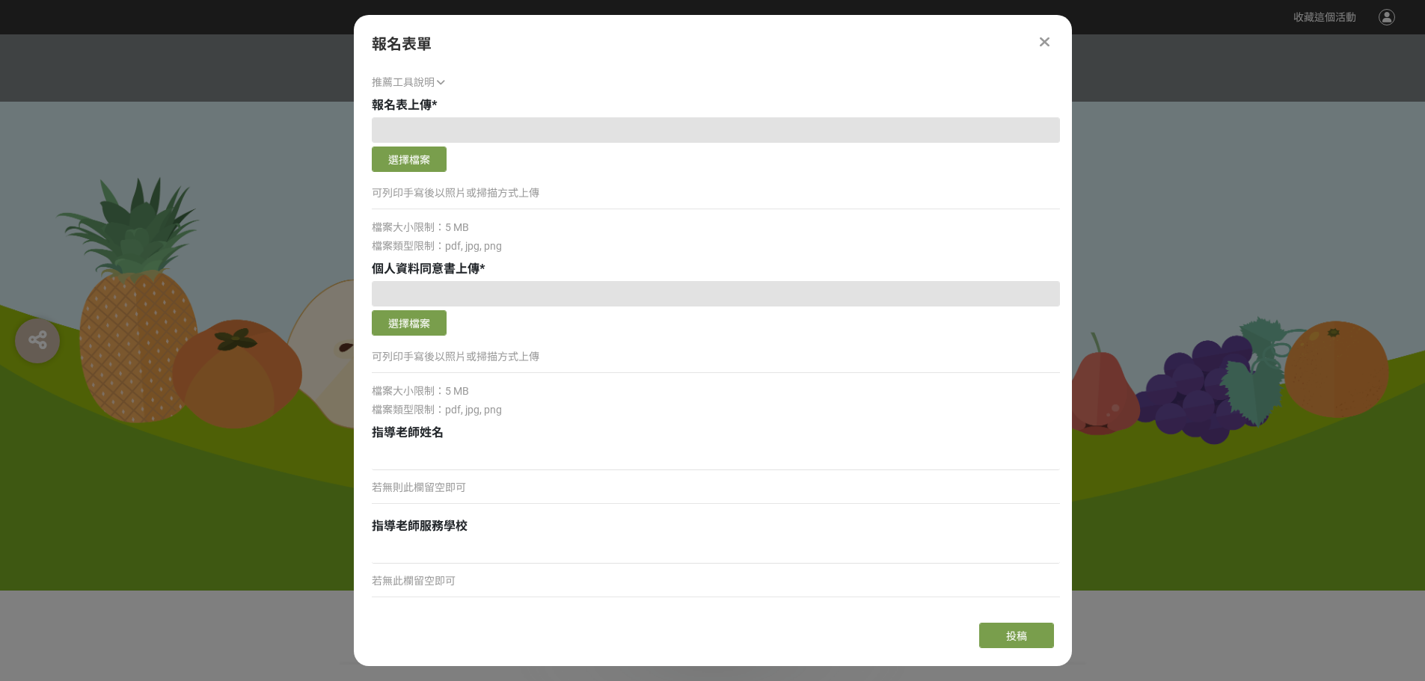
scroll to position [1470, 0]
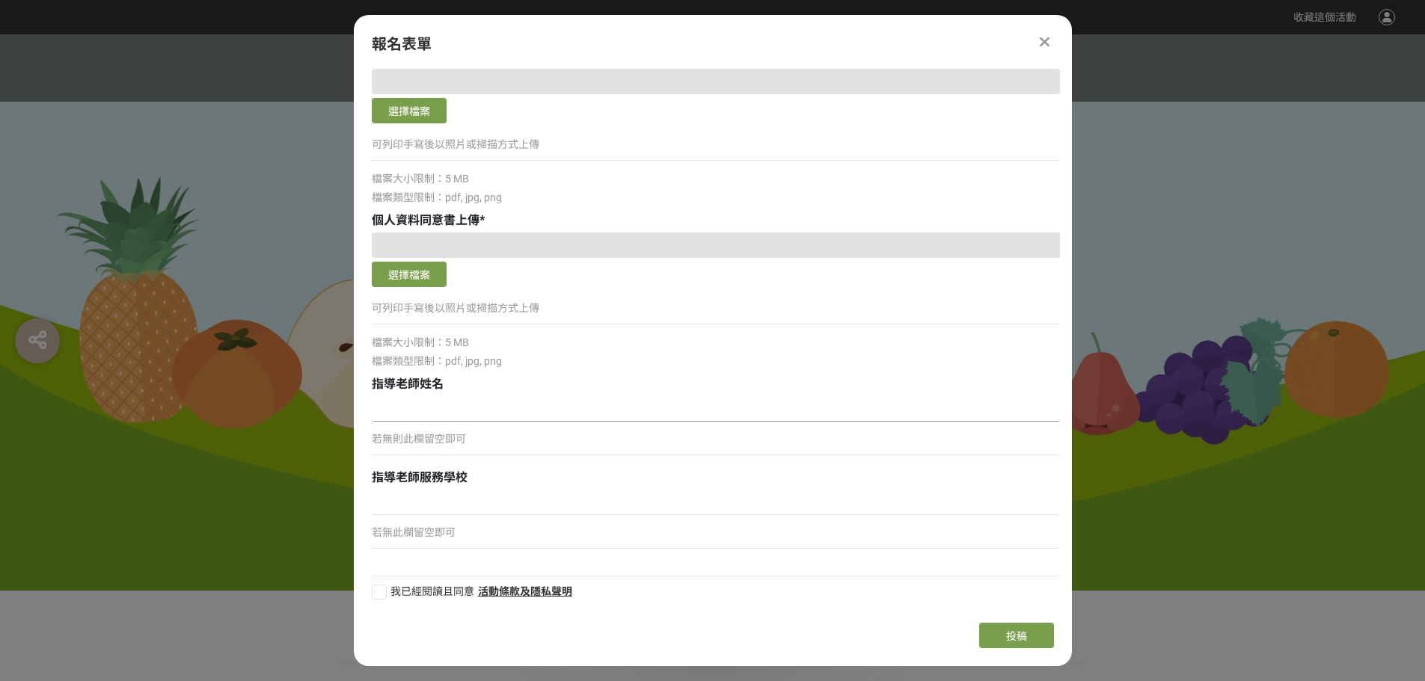
click at [423, 413] on input at bounding box center [716, 408] width 688 height 25
click at [382, 594] on div at bounding box center [379, 592] width 15 height 15
checkbox input "true"
click at [414, 414] on input at bounding box center [716, 408] width 688 height 25
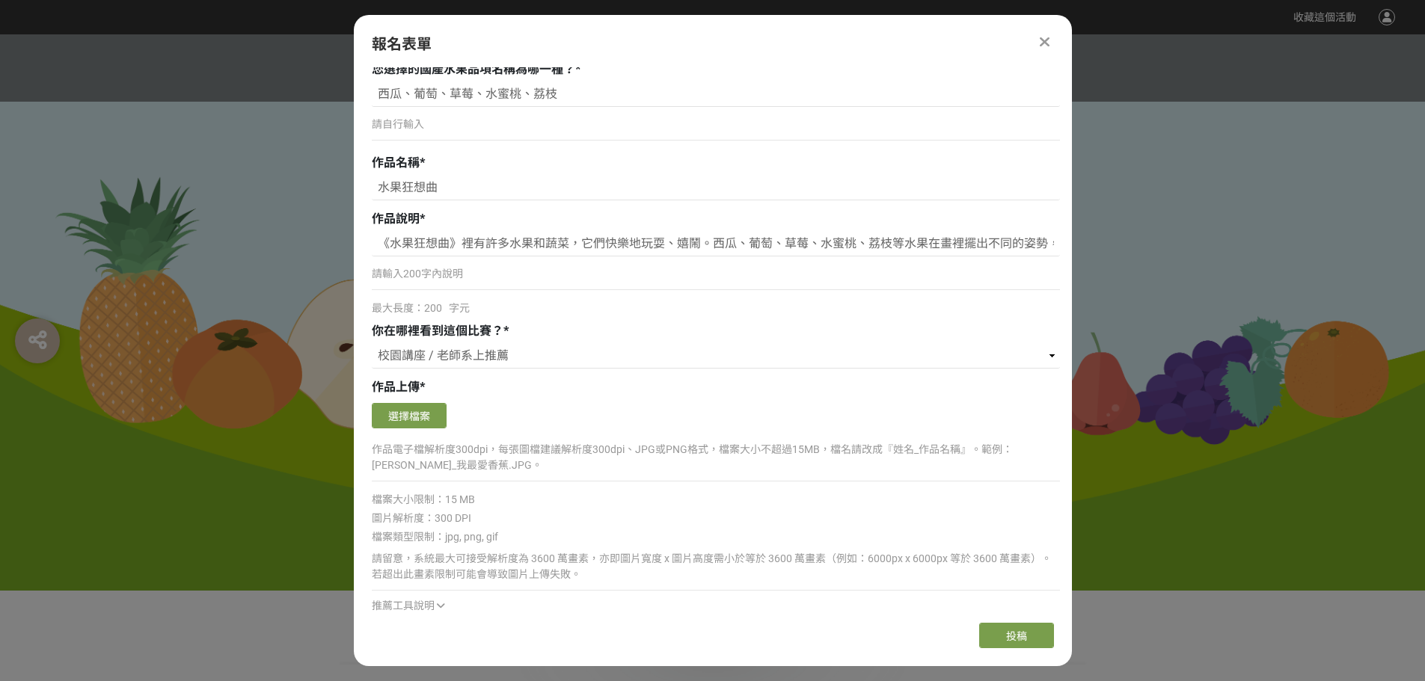
scroll to position [871, 0]
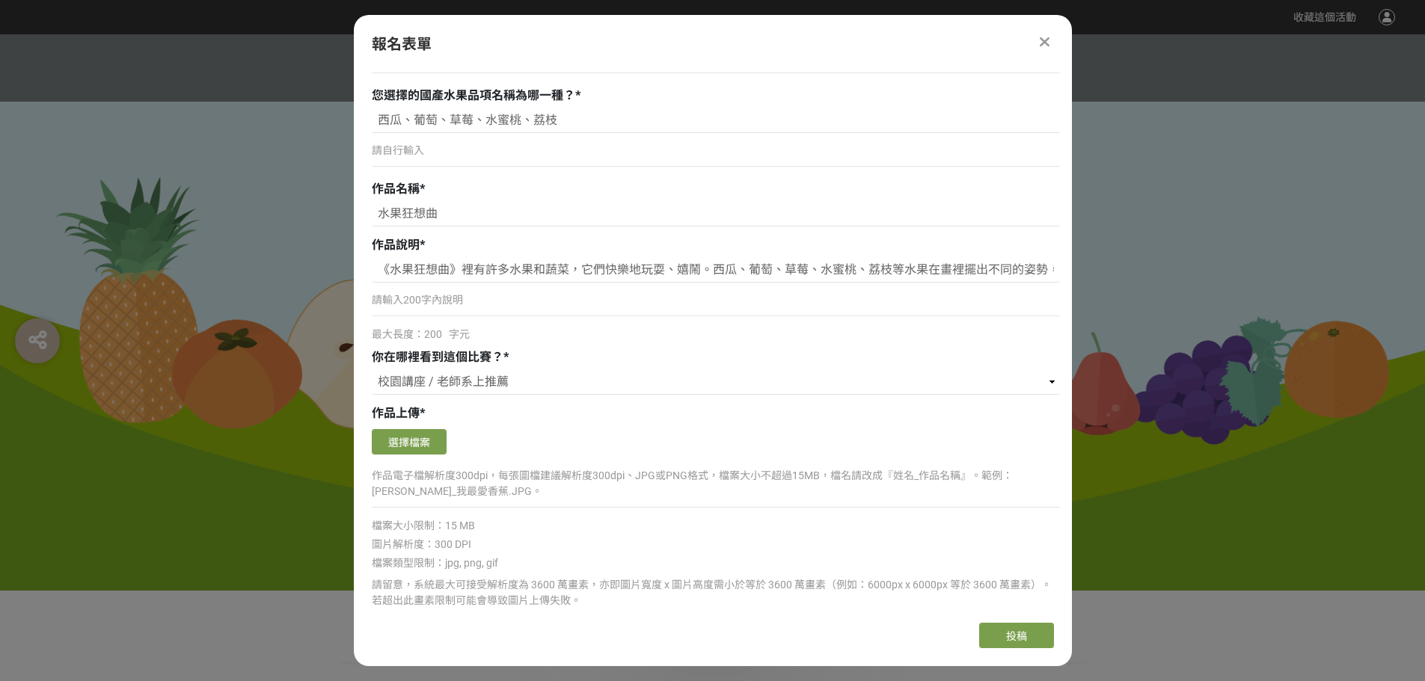
type input "[PERSON_NAME]"
click at [577, 479] on p "作品電子檔解析度300dpi，每張圖檔建議解析度300dpi、JPG或PNG格式，檔案大小不超過15MB，檔名請改成『姓名_作品名稱』。範例：[PERSON_…" at bounding box center [716, 483] width 688 height 31
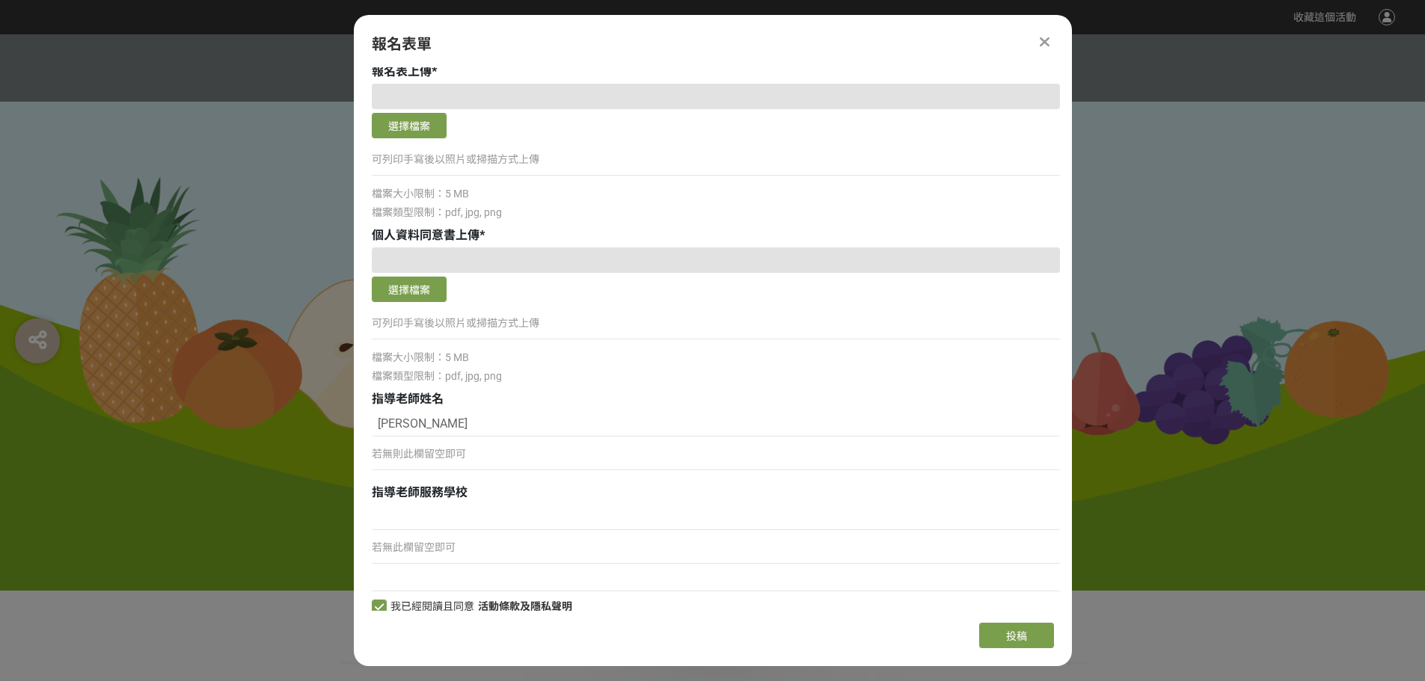
scroll to position [1470, 0]
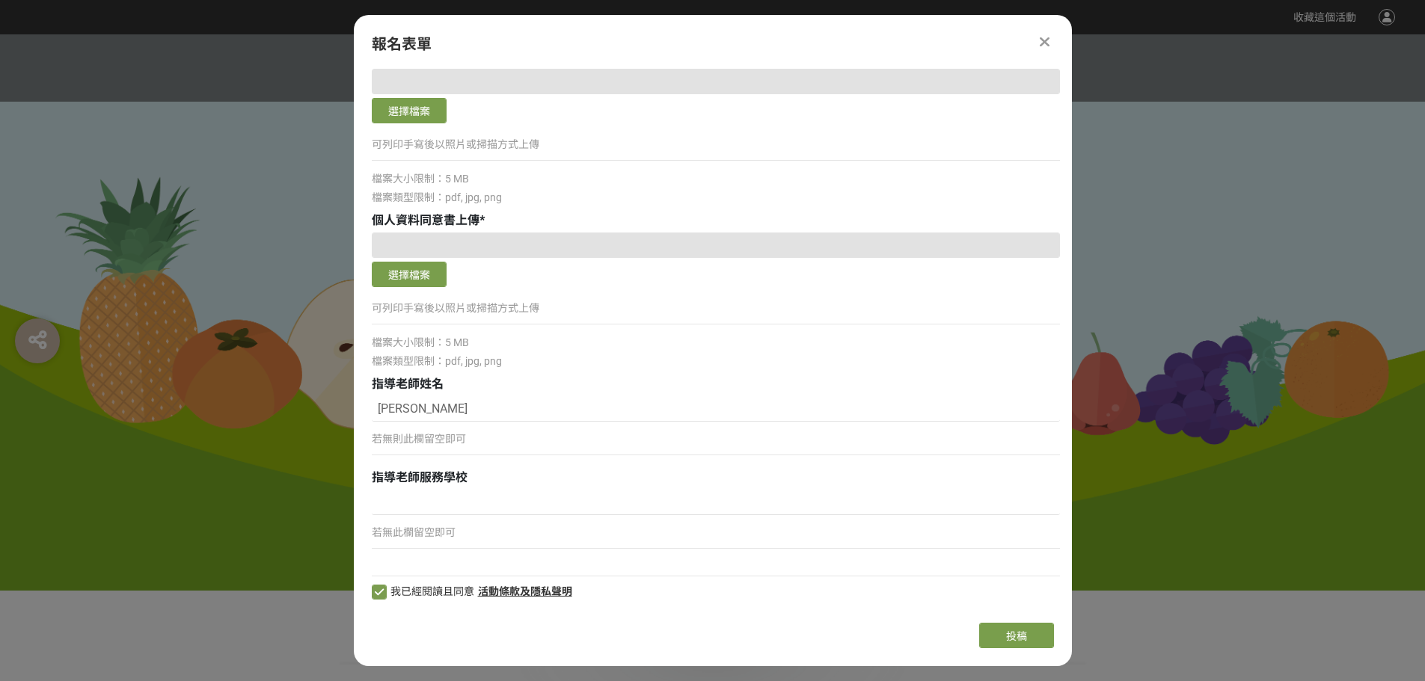
click at [1044, 41] on icon at bounding box center [1045, 41] width 10 height 15
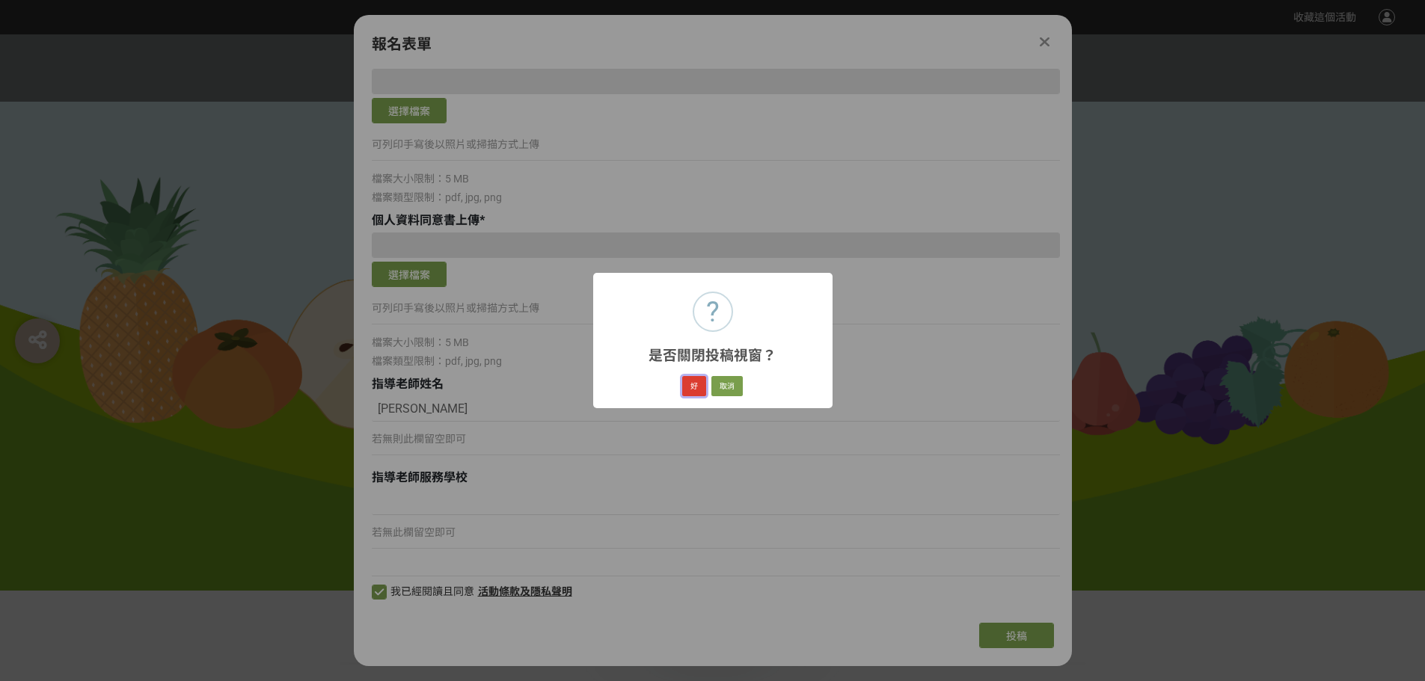
click at [695, 386] on button "好" at bounding box center [694, 386] width 24 height 21
